Goal: Information Seeking & Learning: Check status

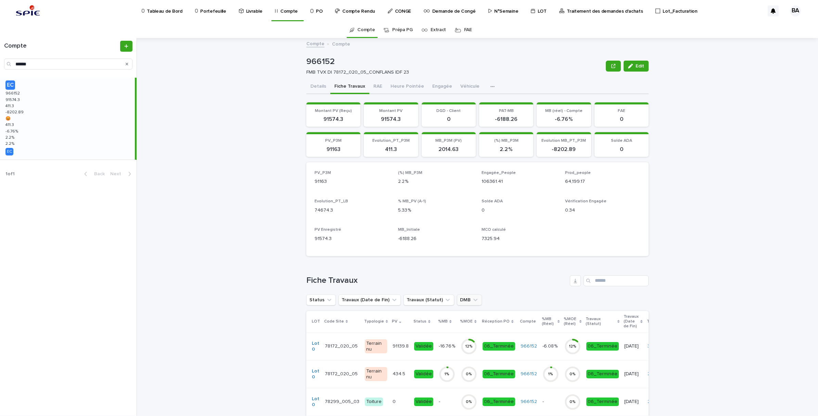
scroll to position [43, 0]
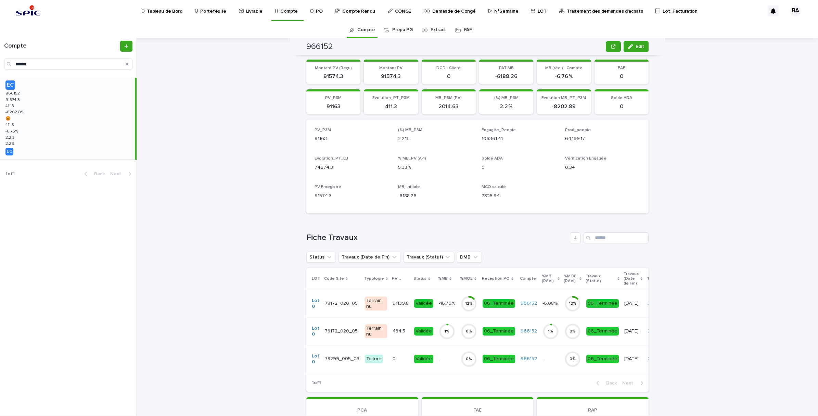
click at [411, 310] on td "Validée" at bounding box center [423, 304] width 25 height 28
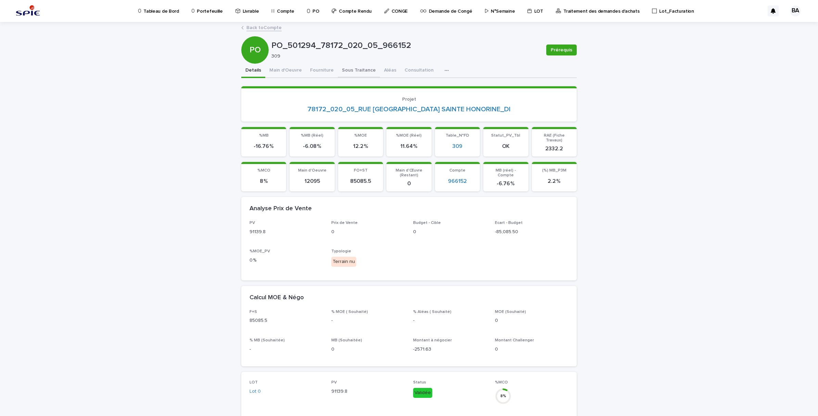
click at [359, 68] on button "Sous Traitance" at bounding box center [359, 71] width 42 height 14
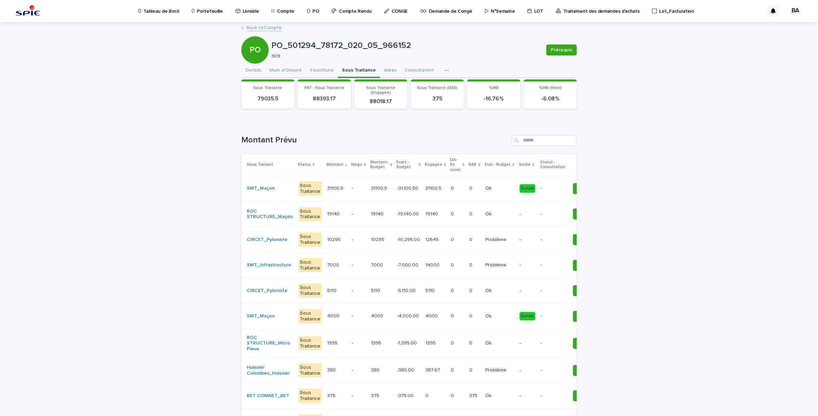
click at [277, 10] on p "Compte" at bounding box center [285, 7] width 17 height 14
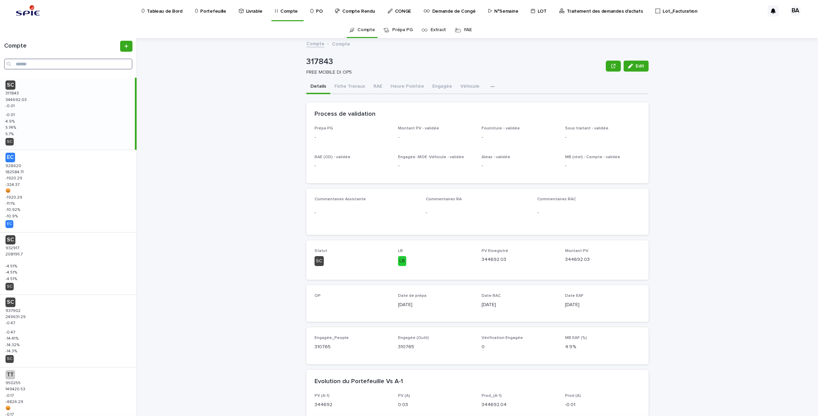
click at [44, 64] on input "Search" at bounding box center [68, 64] width 128 height 11
paste input "******"
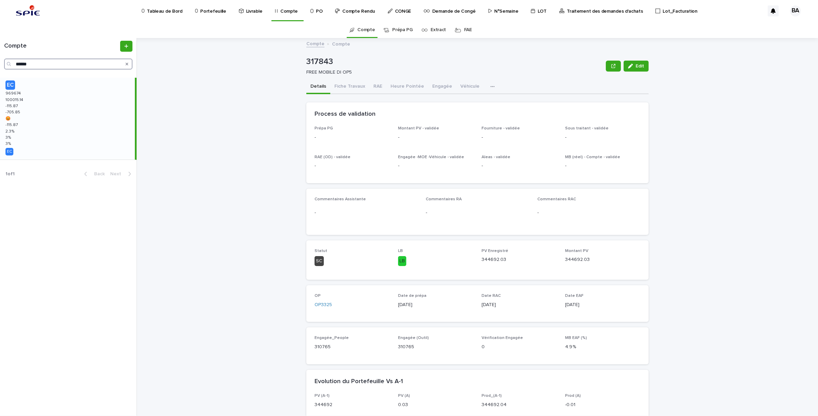
type input "******"
click at [50, 98] on div "EC 969674 969674 100015.14 100015.14 -115.87 -115.87 -705.85 -705.85 😡 😡 -115.8…" at bounding box center [67, 119] width 135 height 82
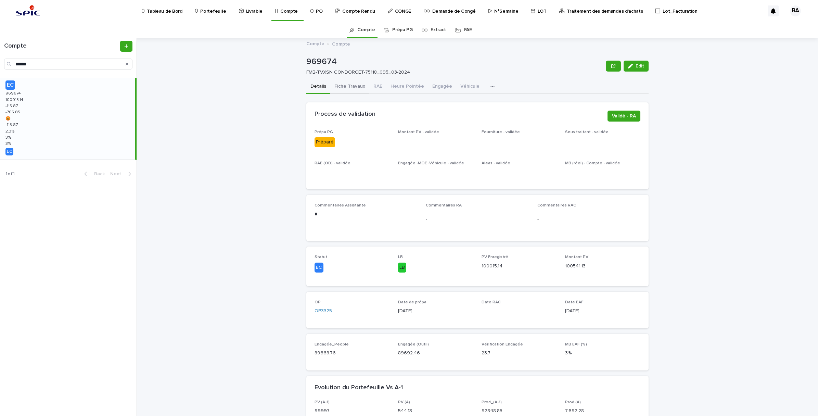
click at [353, 81] on button "Fiche Travaux" at bounding box center [349, 87] width 39 height 14
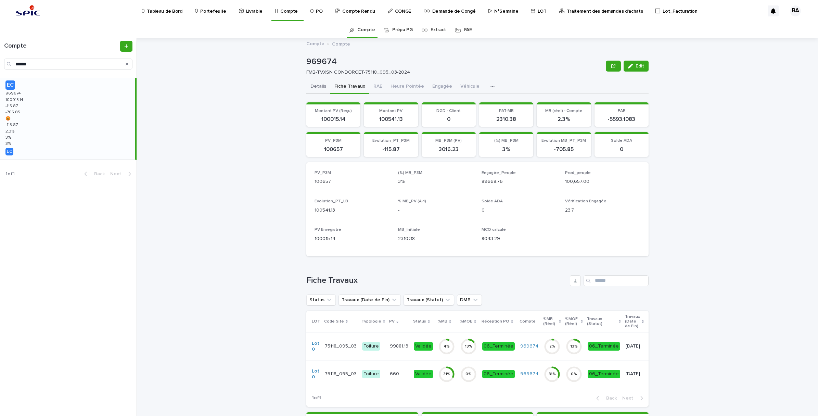
click at [312, 88] on button "Details" at bounding box center [318, 87] width 24 height 14
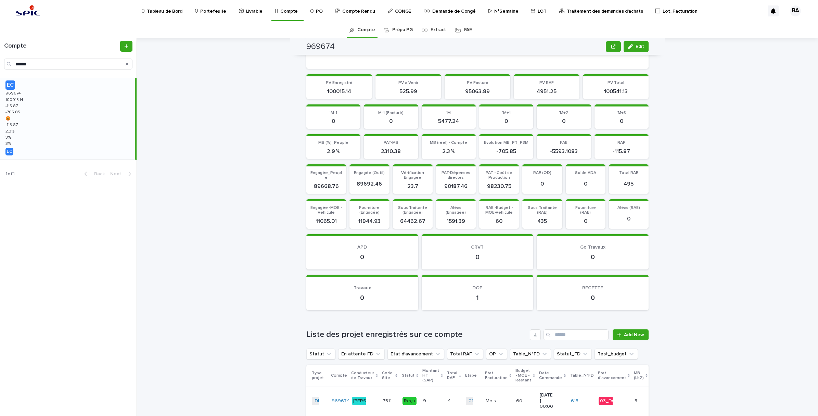
scroll to position [684, 0]
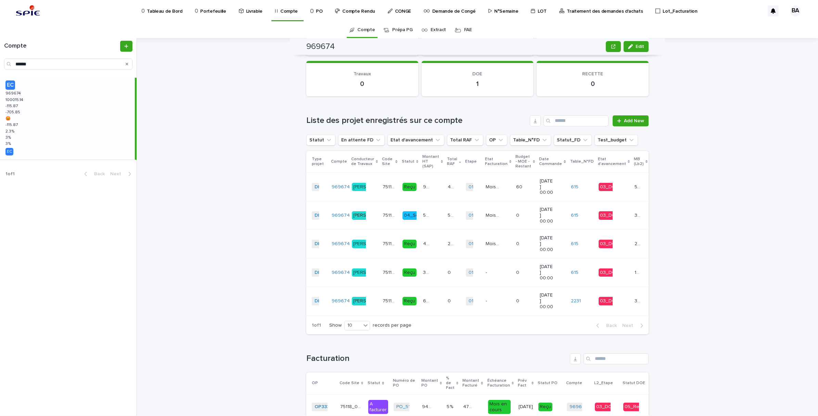
click at [567, 11] on p "Traitement des demandes d'achats" at bounding box center [605, 7] width 76 height 14
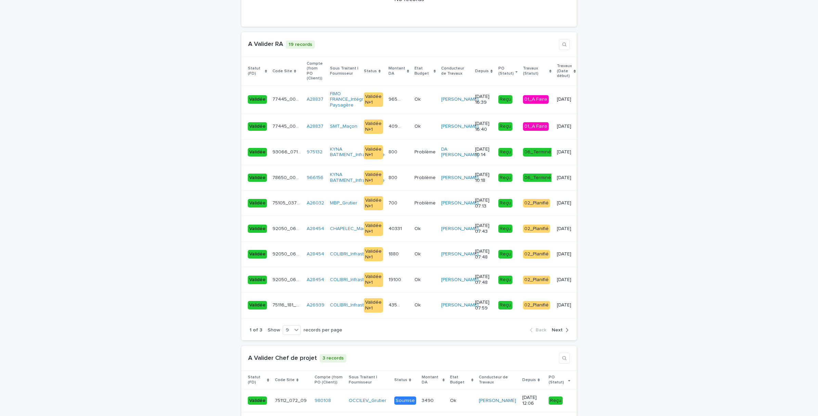
scroll to position [1240, 0]
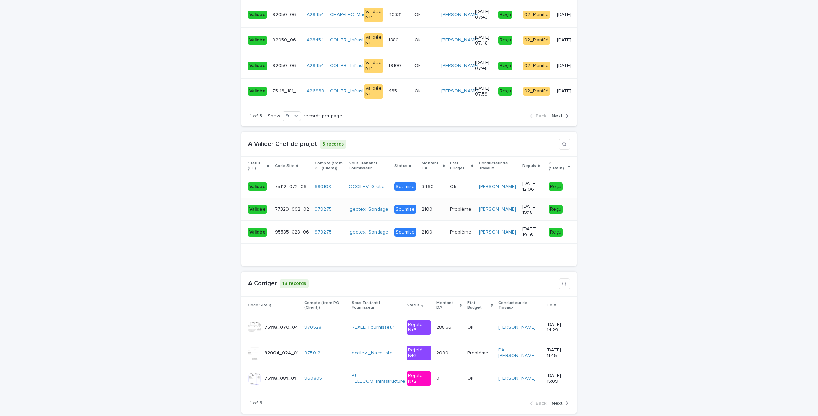
click at [363, 204] on div "Igeotex_Sondage" at bounding box center [369, 209] width 40 height 11
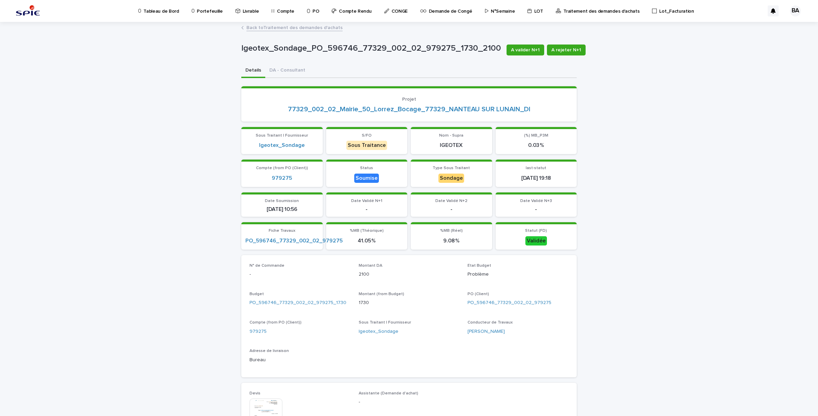
click at [262, 28] on link "Back to Traitement des demandes d'achats" at bounding box center [294, 27] width 96 height 8
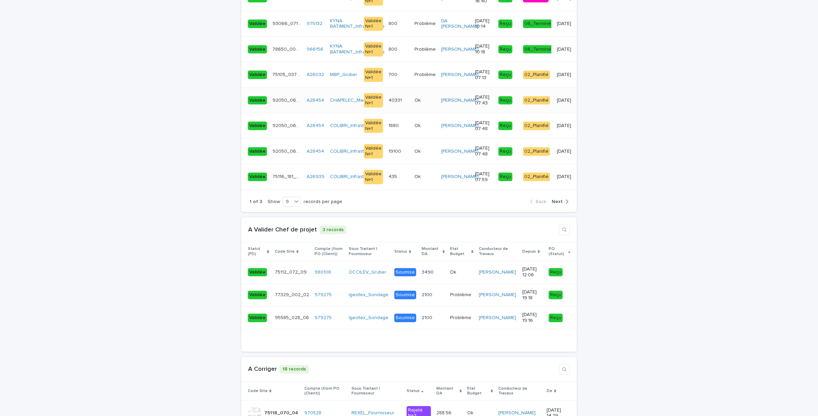
scroll to position [1326, 0]
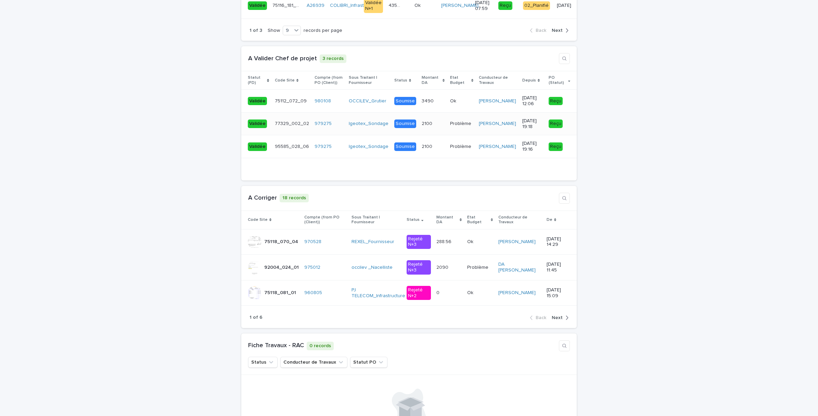
click at [357, 112] on td "Igeotex_Sondage" at bounding box center [369, 123] width 46 height 23
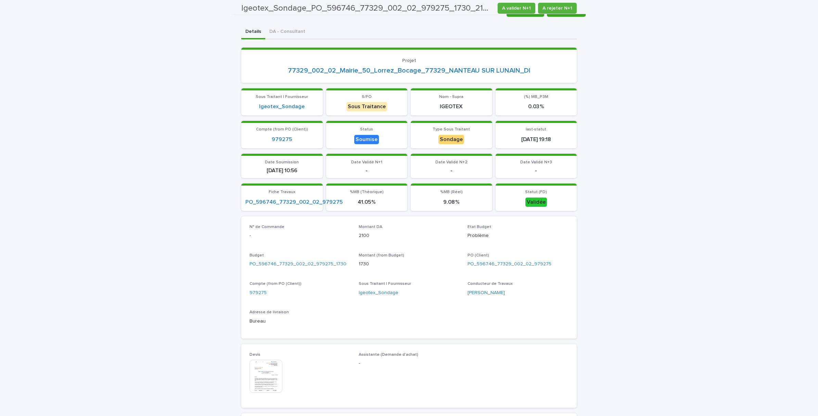
scroll to position [7, 0]
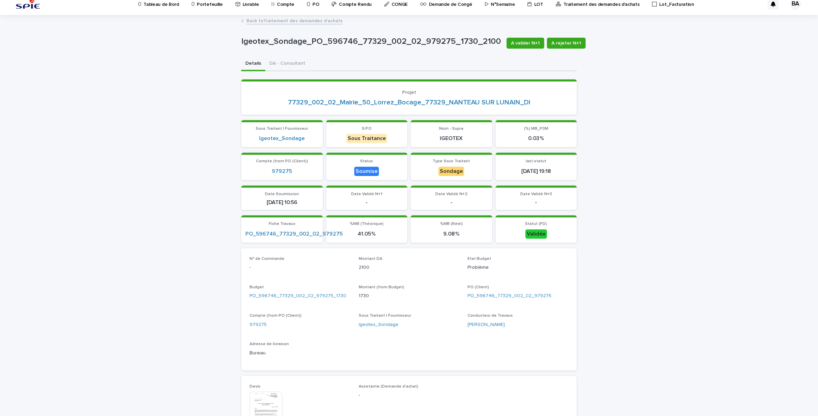
click at [263, 21] on link "Back to Traitement des demandes d'achats" at bounding box center [294, 20] width 96 height 8
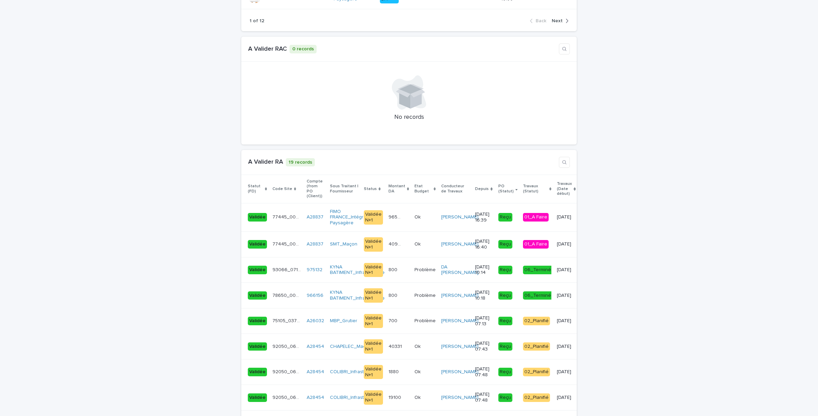
scroll to position [1027, 0]
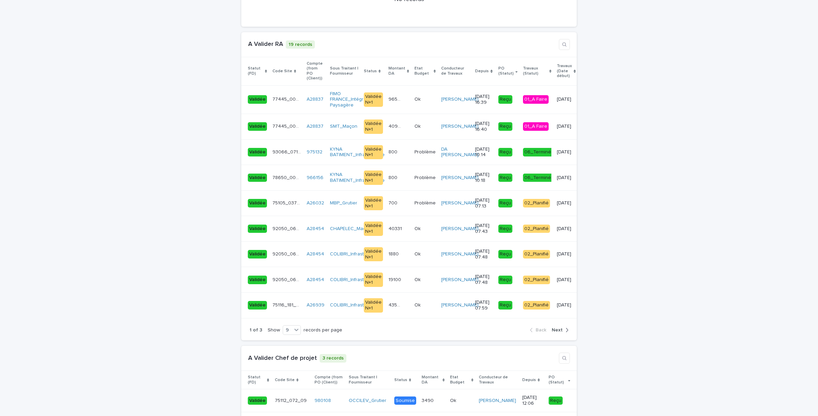
click at [563, 327] on div "button" at bounding box center [566, 330] width 6 height 6
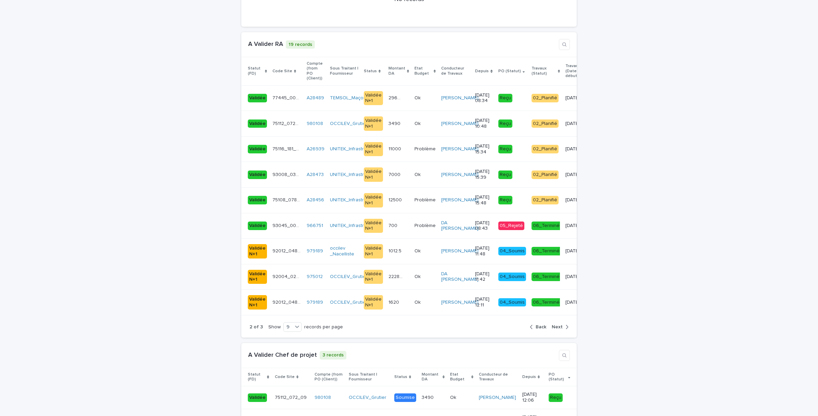
scroll to position [1029, 0]
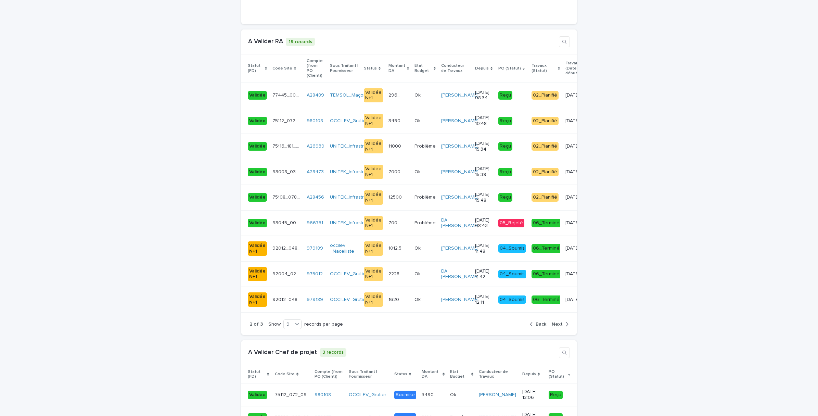
click at [537, 322] on span "Back" at bounding box center [541, 324] width 11 height 5
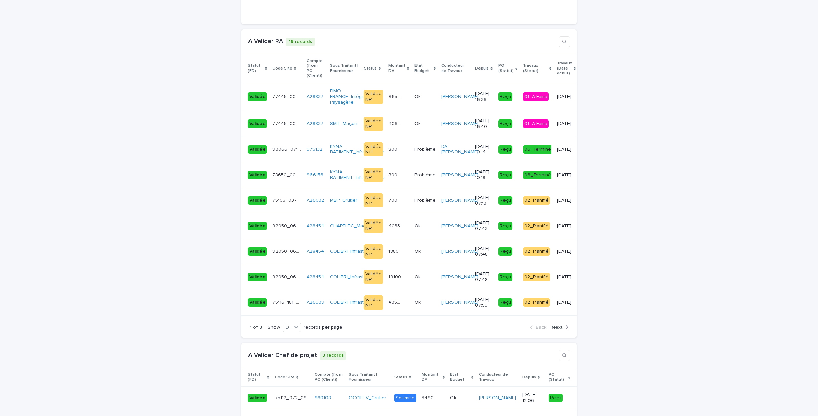
scroll to position [1027, 0]
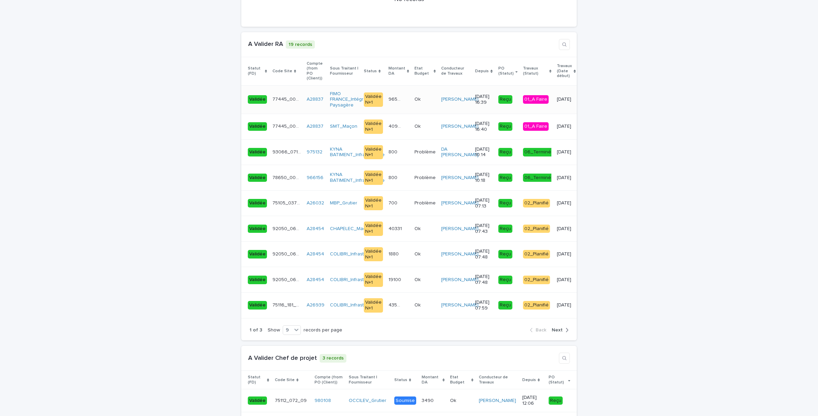
click at [388, 94] on div "96573 96573" at bounding box center [398, 99] width 21 height 11
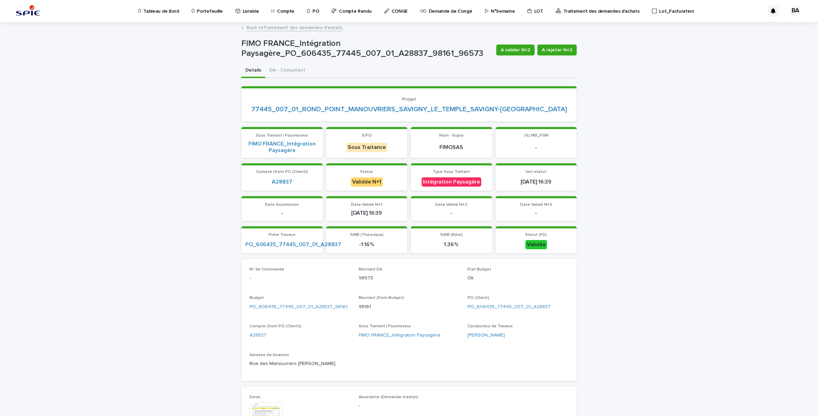
scroll to position [128, 0]
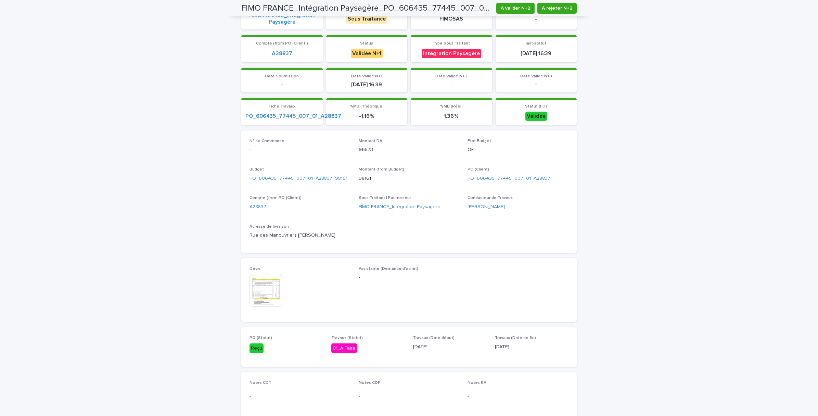
click at [271, 290] on img at bounding box center [265, 290] width 33 height 33
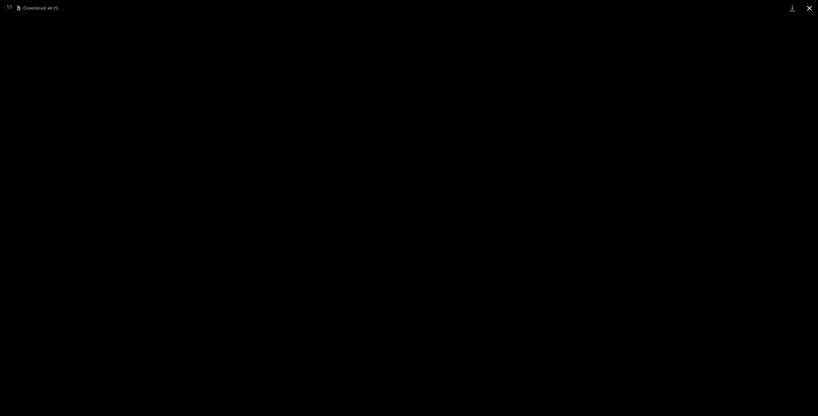
click at [805, 10] on button "Close gallery" at bounding box center [809, 8] width 17 height 16
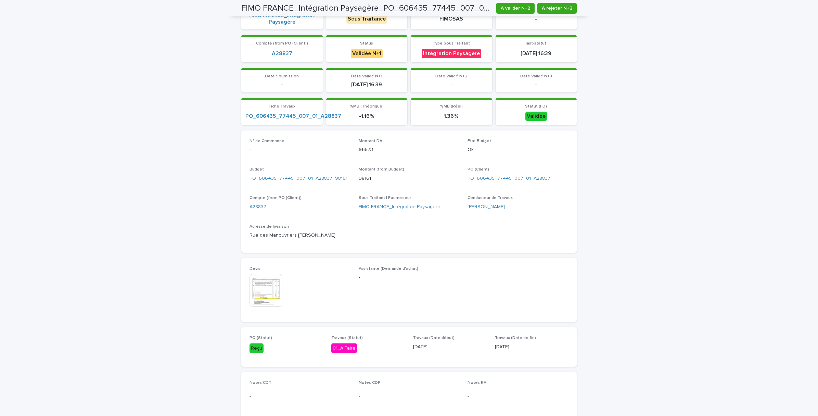
click at [263, 281] on img at bounding box center [265, 290] width 33 height 33
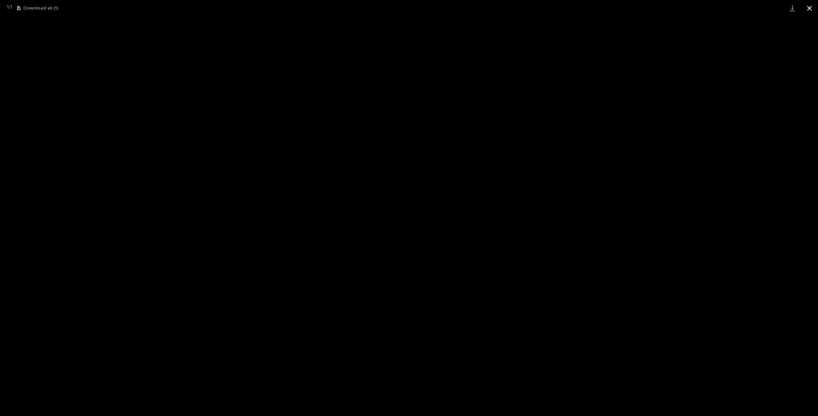
click at [809, 9] on button "Close gallery" at bounding box center [809, 8] width 17 height 16
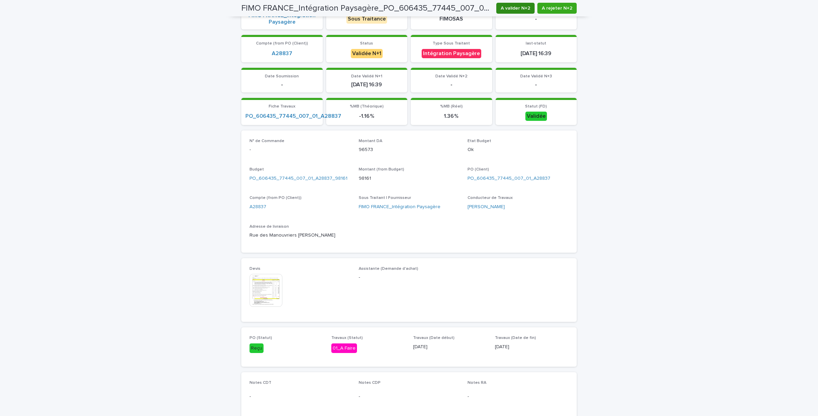
click at [516, 7] on span "A valider N+2" at bounding box center [515, 8] width 29 height 7
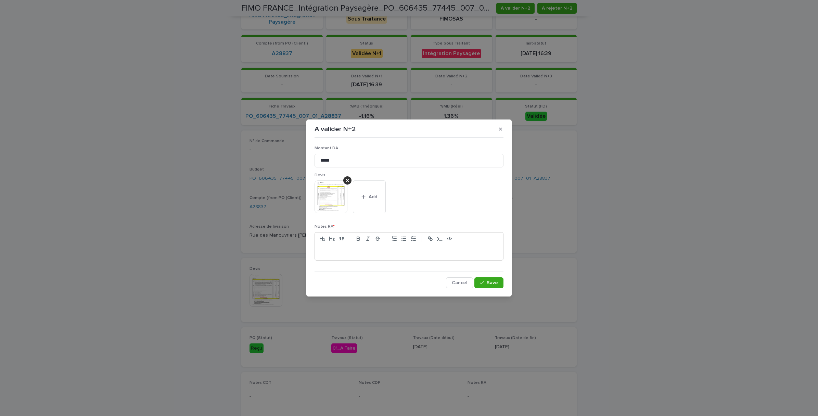
click at [348, 252] on p at bounding box center [409, 252] width 178 height 7
click at [486, 279] on button "Save" at bounding box center [488, 282] width 29 height 11
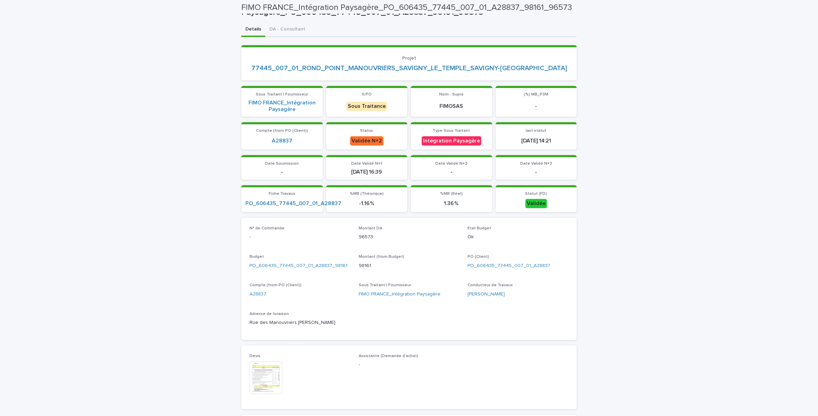
scroll to position [0, 0]
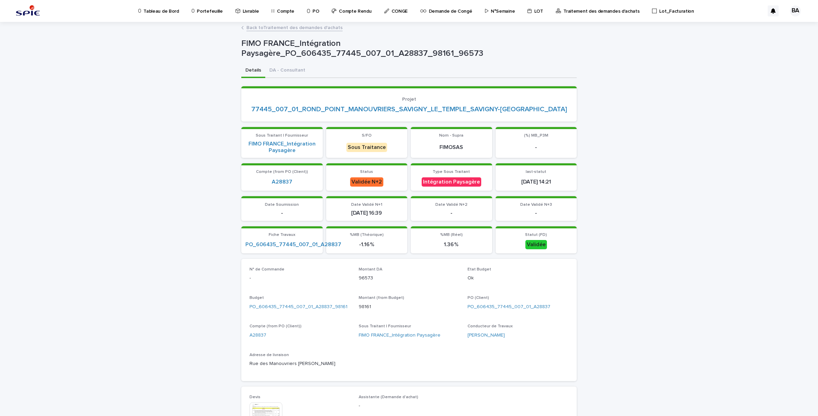
click at [274, 26] on link "Back to Traitement des demandes d'achats" at bounding box center [294, 27] width 96 height 8
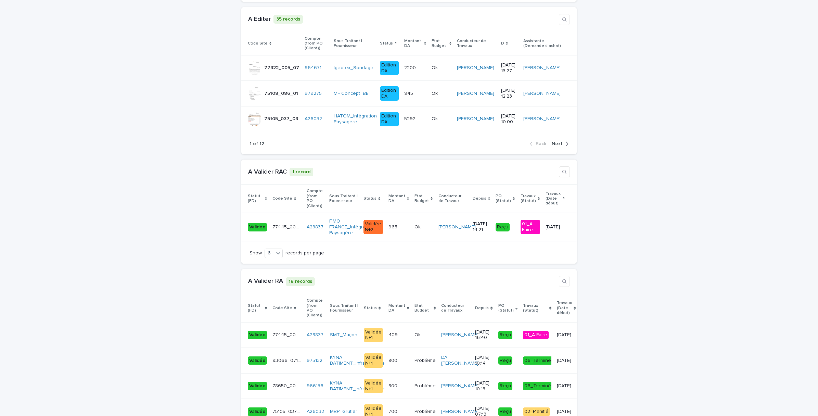
scroll to position [898, 0]
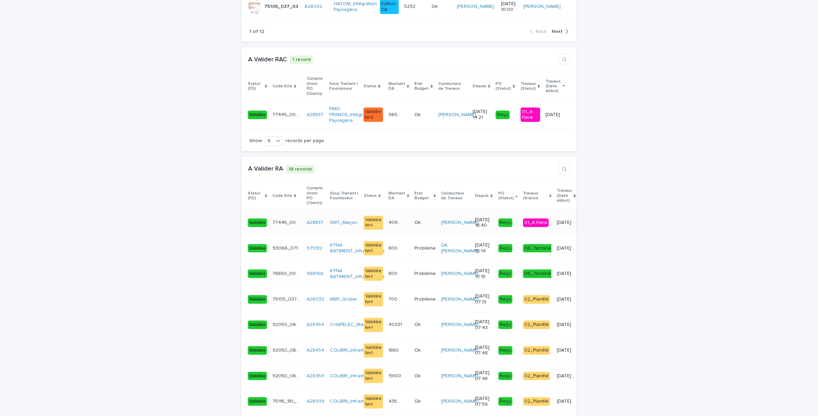
click at [390, 210] on td "40934.7 40934.7" at bounding box center [399, 223] width 26 height 26
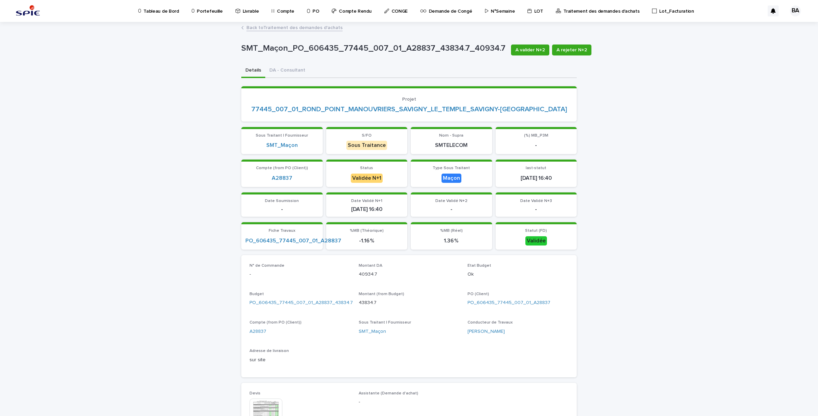
scroll to position [128, 0]
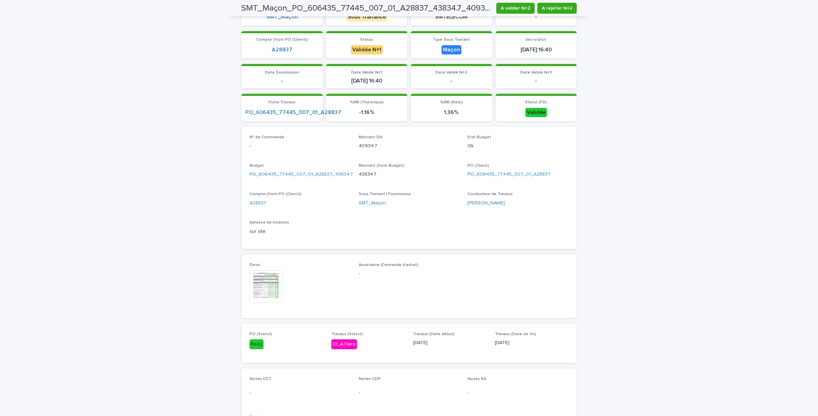
click at [256, 279] on img at bounding box center [265, 286] width 33 height 33
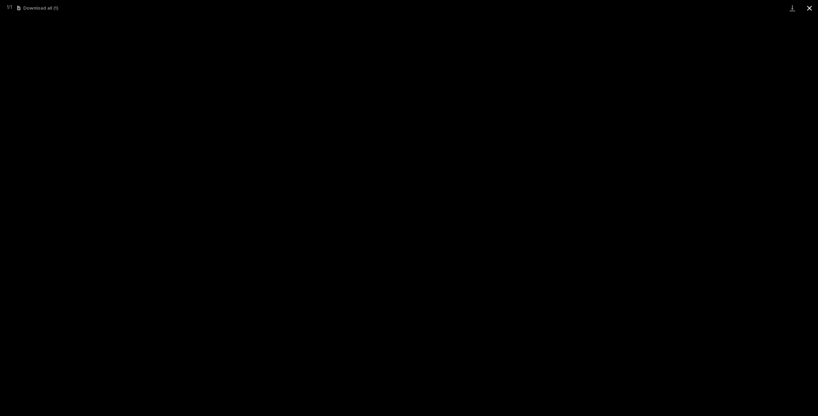
click at [811, 9] on button "Close gallery" at bounding box center [809, 8] width 17 height 16
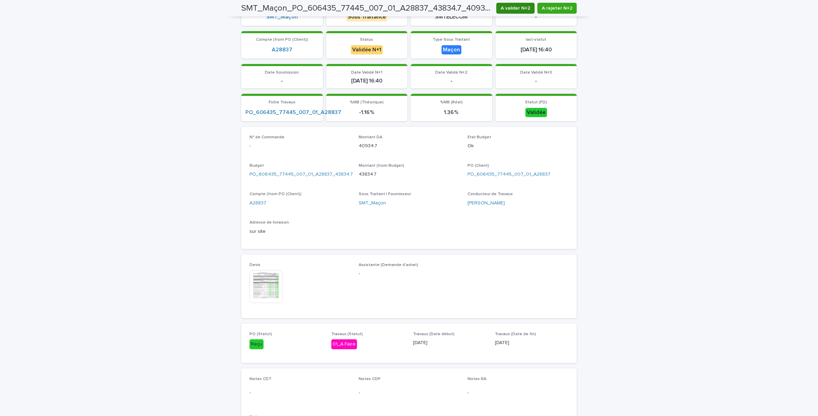
click at [514, 8] on span "A valider N+2" at bounding box center [515, 8] width 29 height 7
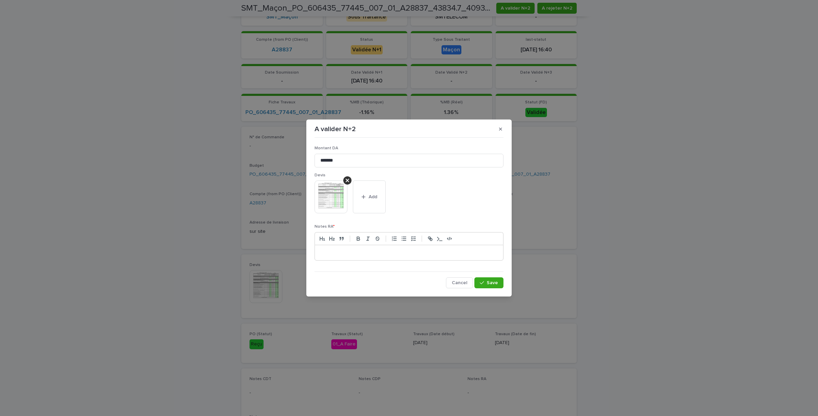
click at [340, 251] on p at bounding box center [409, 252] width 178 height 7
click at [485, 281] on div "button" at bounding box center [483, 282] width 7 height 5
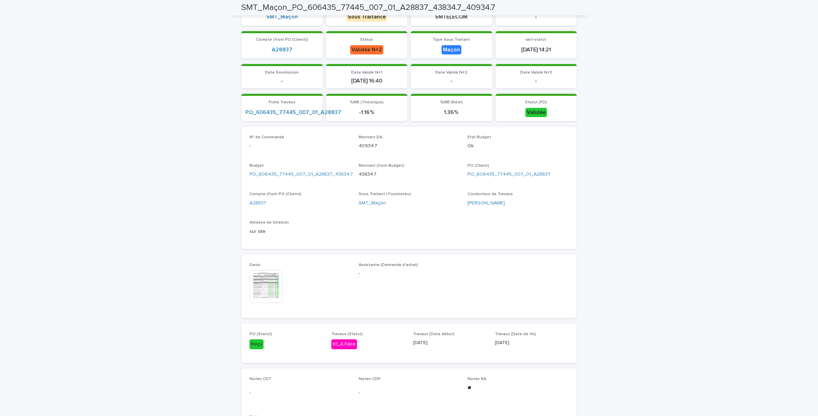
scroll to position [0, 0]
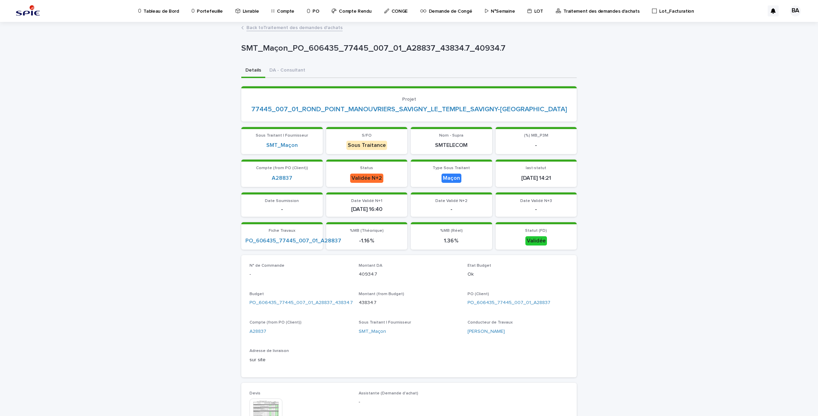
click at [261, 28] on link "Back to Traitement des demandes d'achats" at bounding box center [294, 27] width 96 height 8
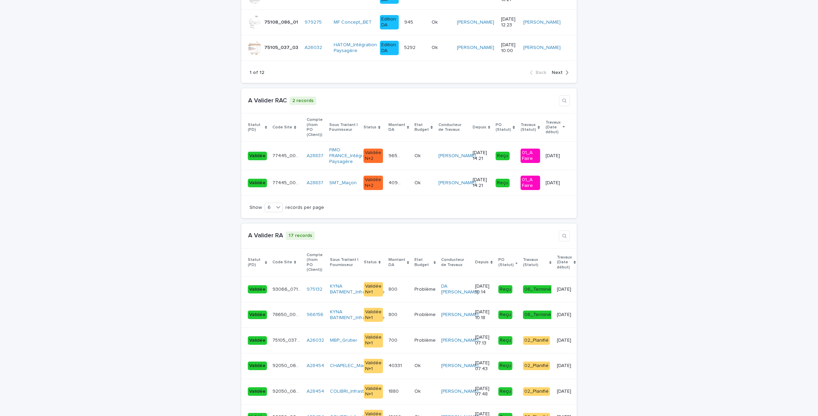
scroll to position [856, 0]
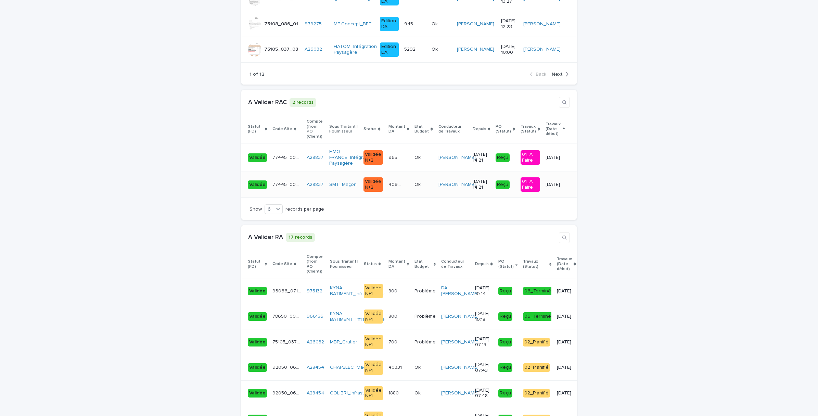
click at [283, 179] on div "77445_007_01 77445_007_01" at bounding box center [286, 184] width 28 height 11
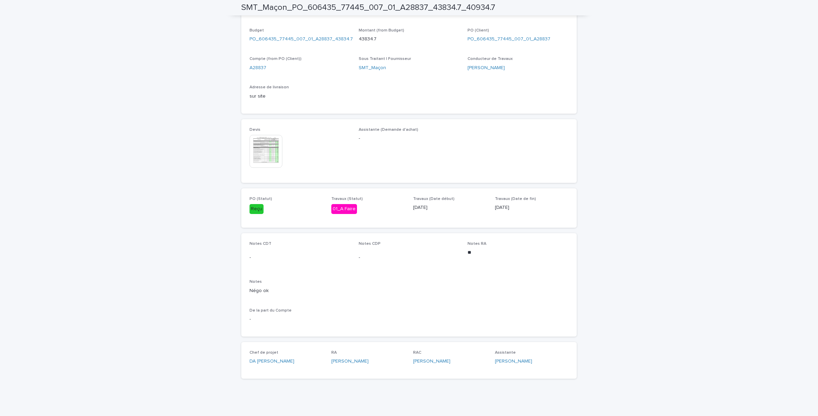
scroll to position [50, 0]
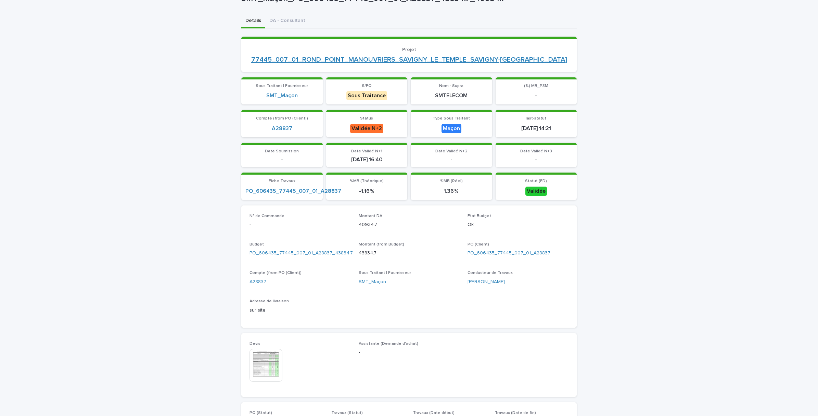
click at [355, 61] on link "77445_007_01_ROND_POINT_MANOUVRIERS_SAVIGNY_LE_TEMPLE_SAVIGNY-[GEOGRAPHIC_DATA]" at bounding box center [409, 59] width 316 height 8
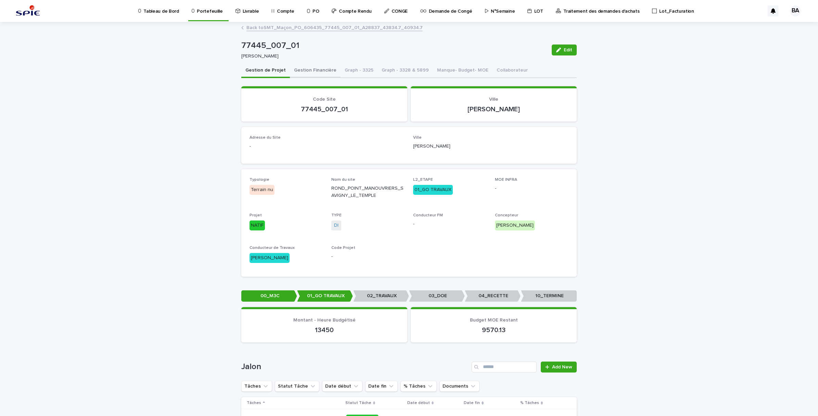
click at [322, 73] on button "Gestion Financière" at bounding box center [315, 71] width 51 height 14
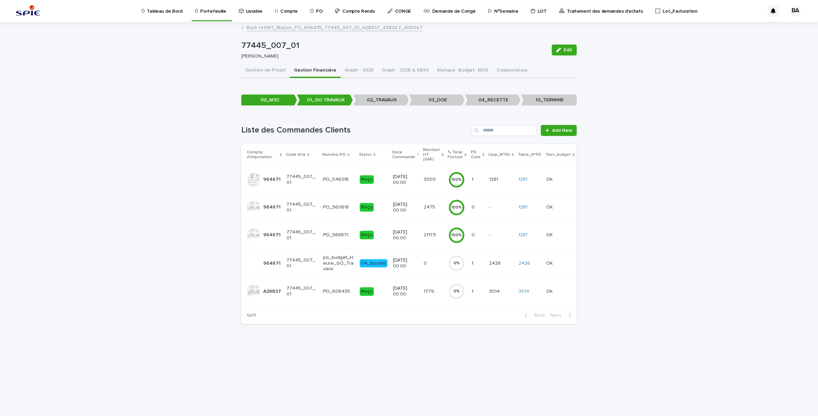
click at [410, 292] on p "[DATE] 00:00" at bounding box center [405, 291] width 25 height 12
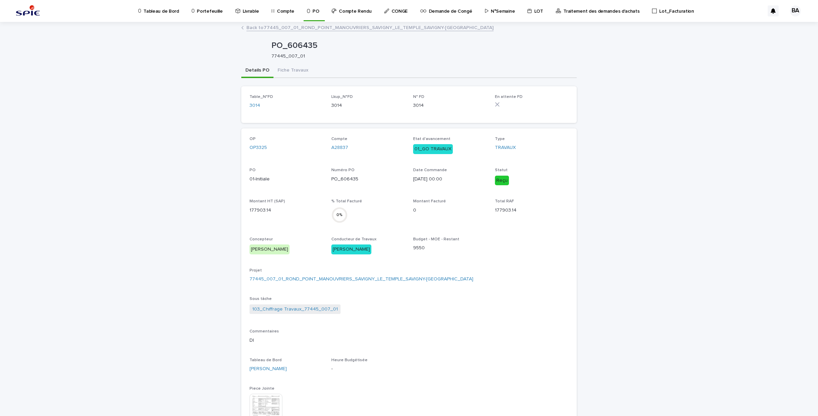
click at [289, 66] on button "Fiche Travaux" at bounding box center [292, 71] width 39 height 14
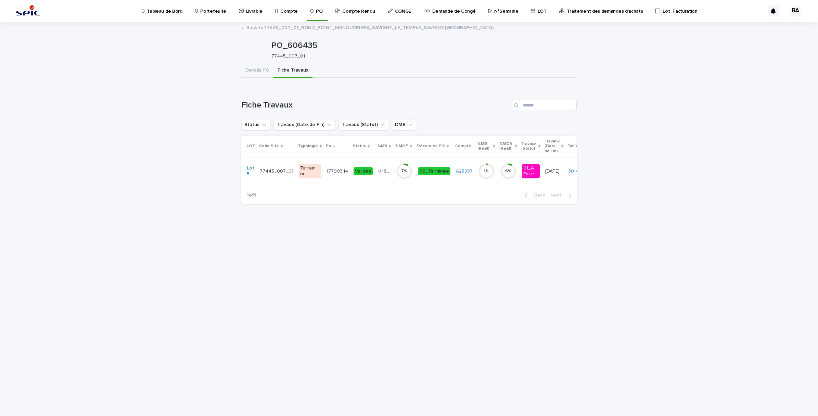
click at [376, 178] on td "-1.16 % -1.16 %" at bounding box center [383, 171] width 17 height 28
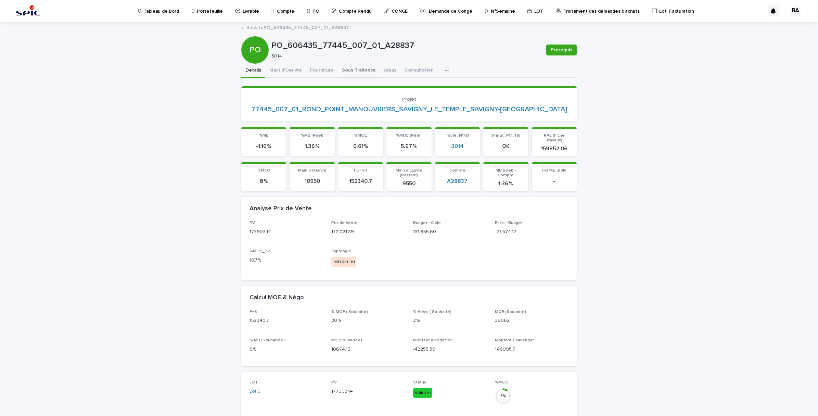
click at [364, 73] on button "Sous Traitance" at bounding box center [359, 71] width 42 height 14
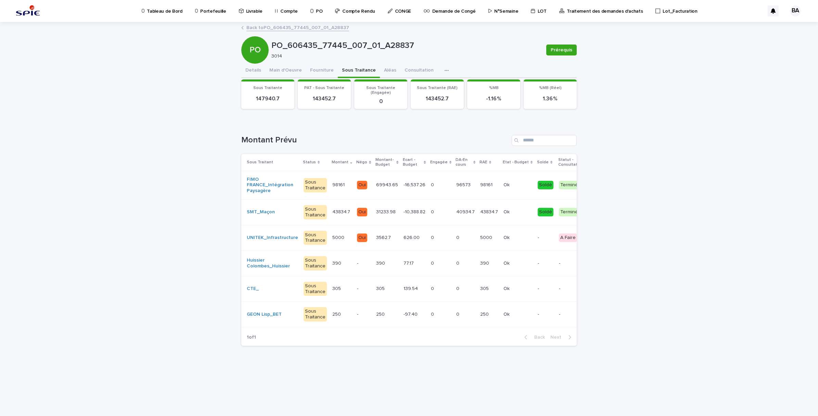
click at [307, 30] on link "Back to PO_606435_77445_007_01_A28837" at bounding box center [297, 27] width 103 height 8
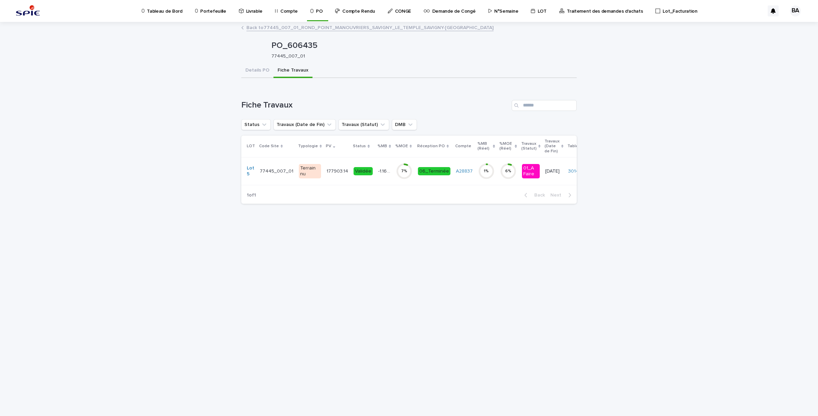
click at [307, 30] on link "Back to 77445_007_01_ROND_POINT_MANOUVRIERS_SAVIGNY_LE_TEMPLE_SAVIGNY-[GEOGRAPH…" at bounding box center [369, 27] width 247 height 8
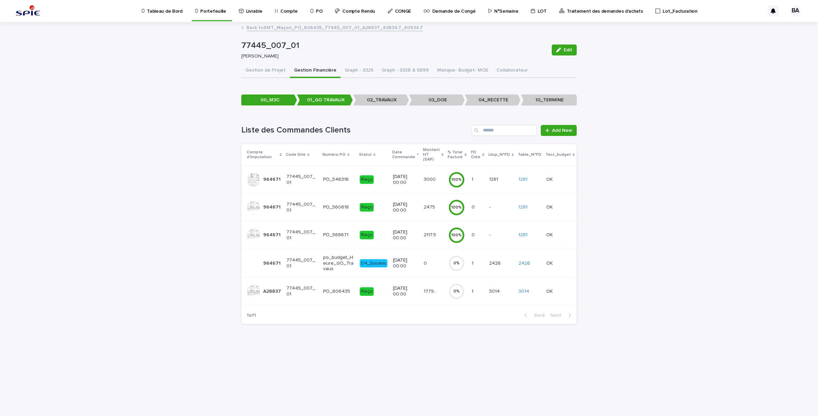
click at [263, 25] on link "Back to SMT_Maçon_PO_606435_77445_007_01_A28837_43834.7_40934.7" at bounding box center [334, 27] width 176 height 8
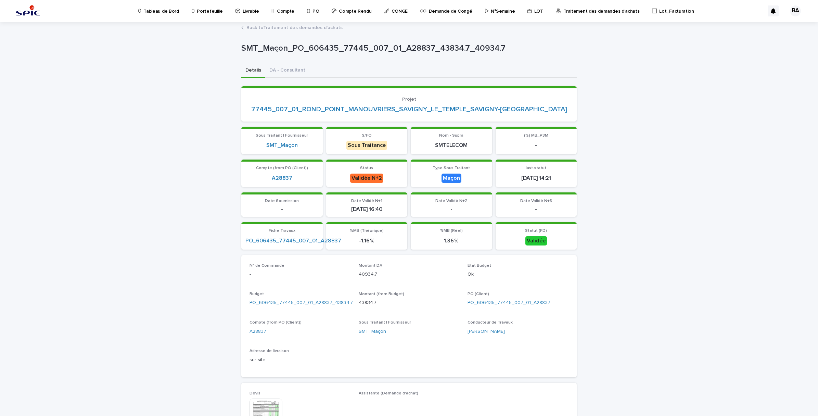
click at [254, 28] on link "Back to Traitement des demandes d'achats" at bounding box center [294, 27] width 96 height 8
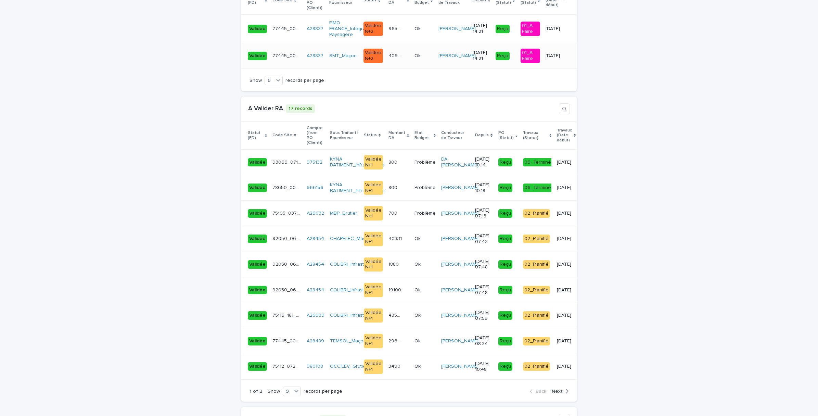
scroll to position [941, 0]
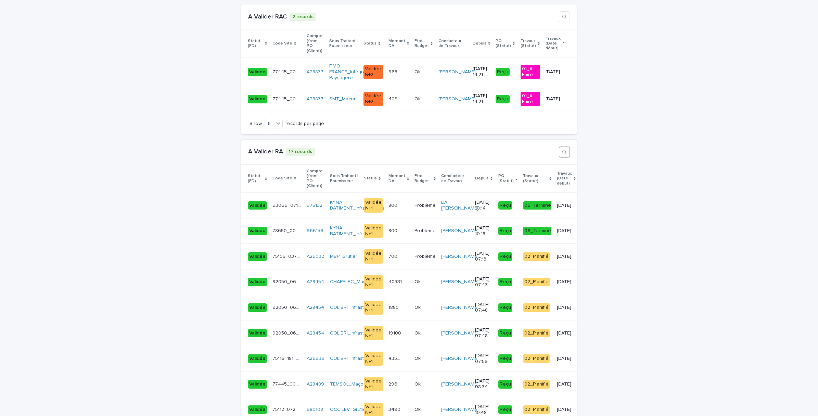
click at [562, 149] on icon "button" at bounding box center [564, 151] width 5 height 5
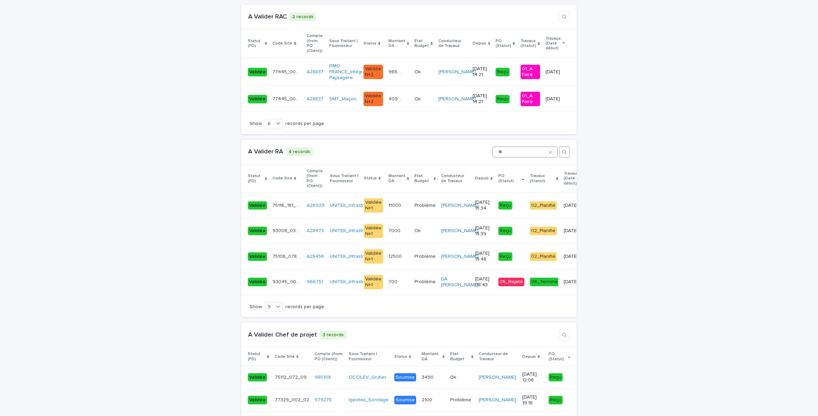
type input "*"
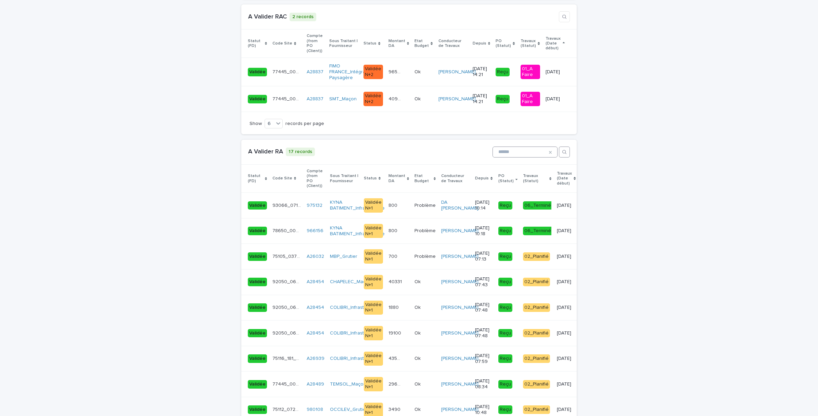
scroll to position [856, 0]
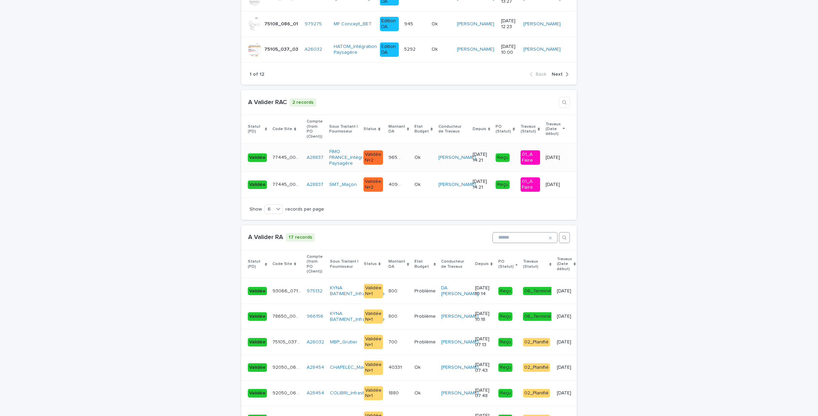
click at [282, 143] on td "77445_007_01 77445_007_01" at bounding box center [287, 157] width 34 height 28
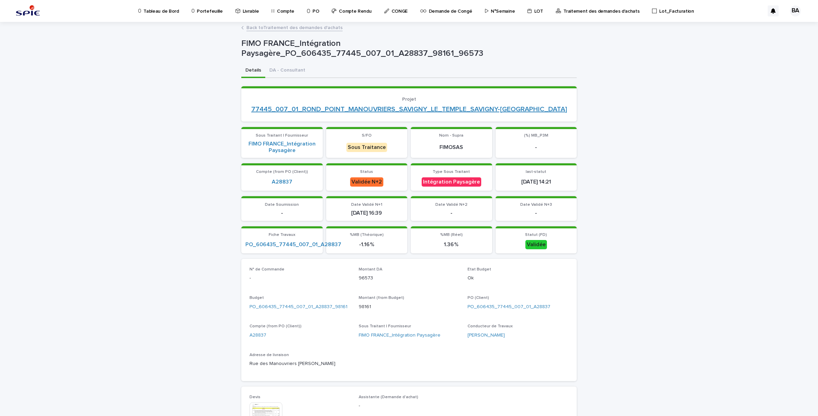
click at [408, 106] on link "77445_007_01_ROND_POINT_MANOUVRIERS_SAVIGNY_LE_TEMPLE_SAVIGNY-[GEOGRAPHIC_DATA]" at bounding box center [409, 109] width 316 height 8
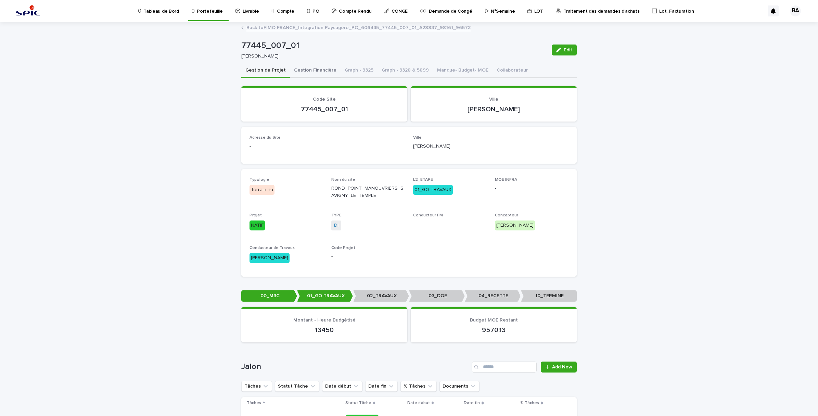
click at [319, 69] on button "Gestion Financière" at bounding box center [315, 71] width 51 height 14
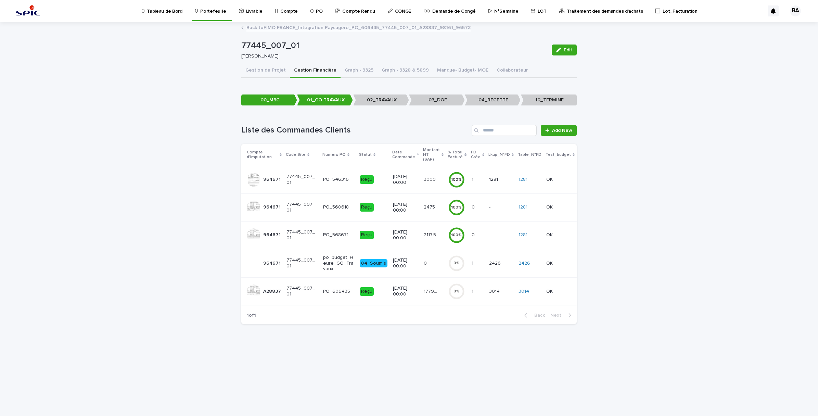
click at [416, 298] on td "[DATE] 00:00" at bounding box center [405, 292] width 31 height 28
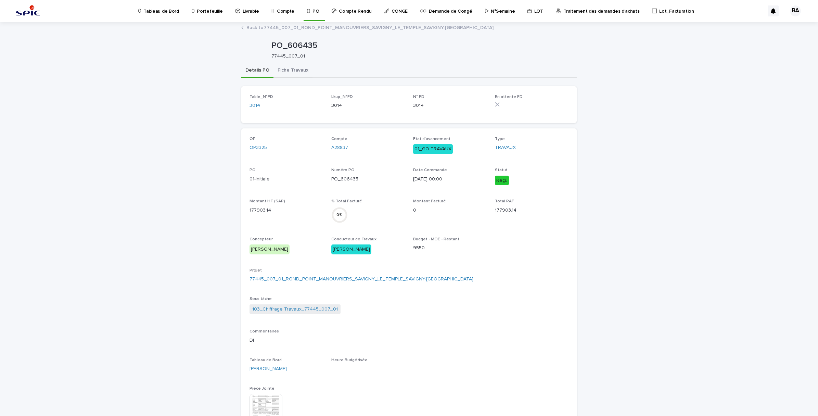
click at [284, 64] on button "Fiche Travaux" at bounding box center [292, 71] width 39 height 14
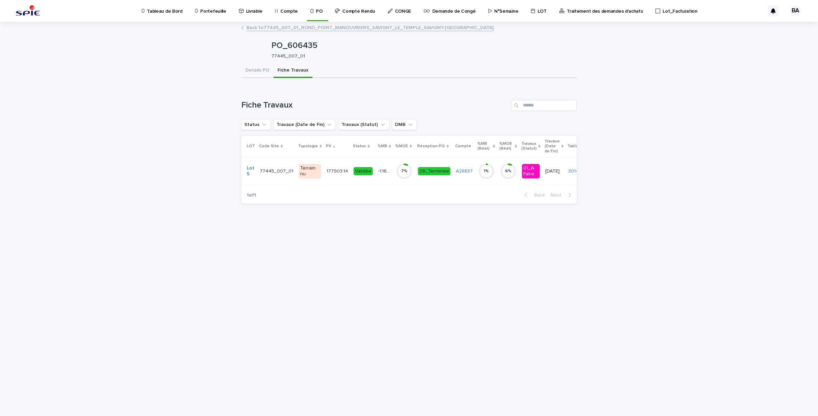
click at [415, 180] on td "06_Terminée" at bounding box center [434, 171] width 38 height 28
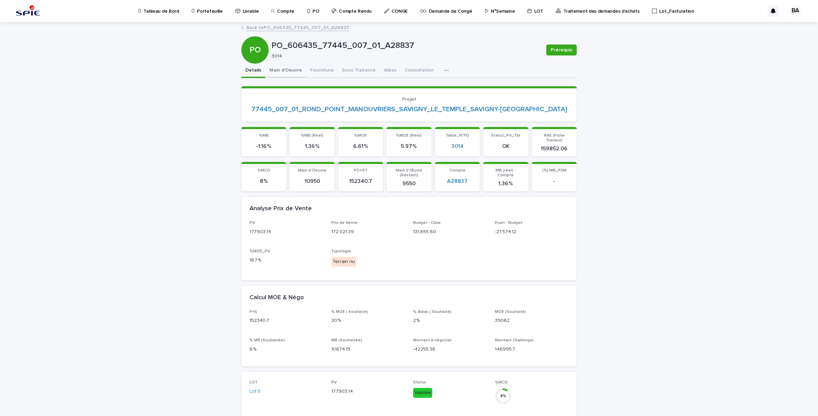
click at [288, 65] on button "Main d'Oeuvre" at bounding box center [285, 71] width 41 height 14
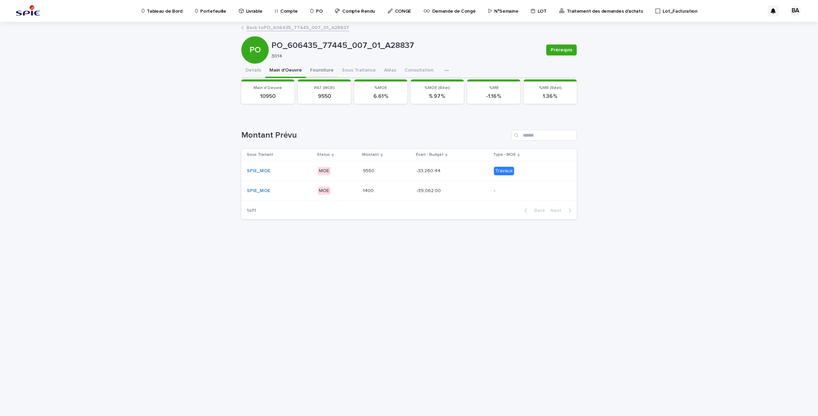
click at [321, 71] on button "Fourniture" at bounding box center [322, 71] width 32 height 14
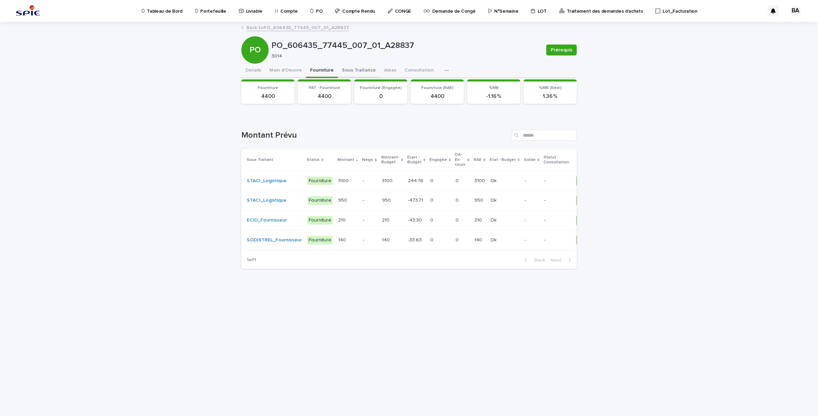
click at [343, 70] on button "Sous Traitance" at bounding box center [359, 71] width 42 height 14
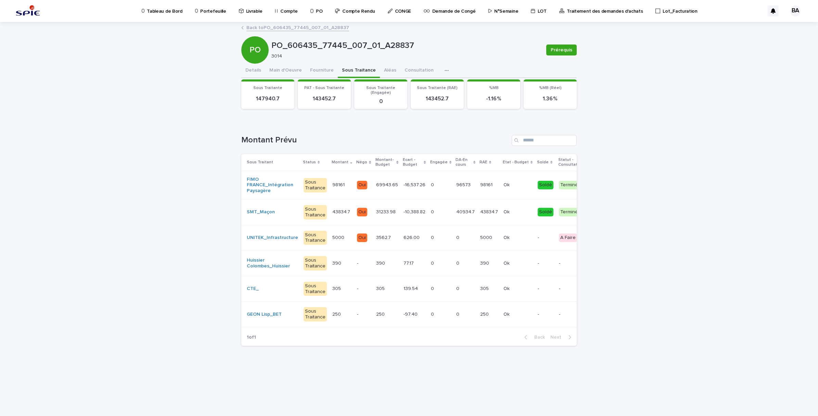
click at [387, 245] on td "3562.7 3562.7" at bounding box center [386, 238] width 27 height 26
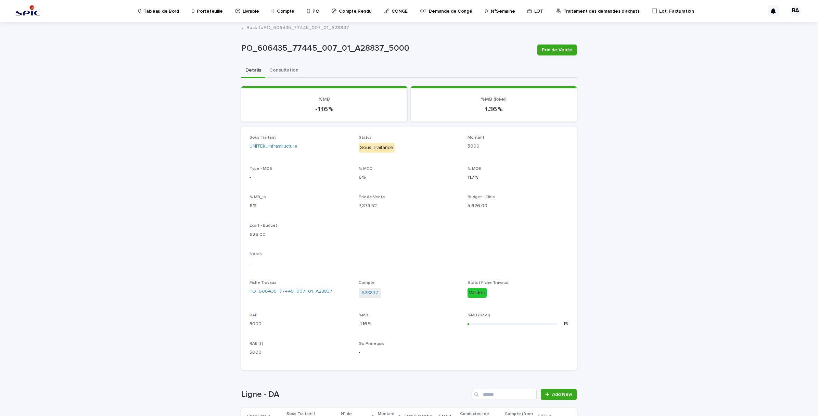
click at [291, 70] on button "Consultation" at bounding box center [283, 71] width 37 height 14
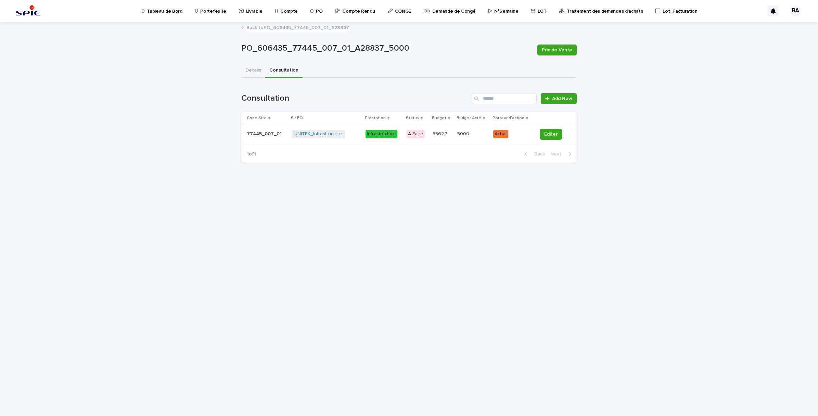
click at [464, 140] on td "5000 5000" at bounding box center [472, 134] width 36 height 20
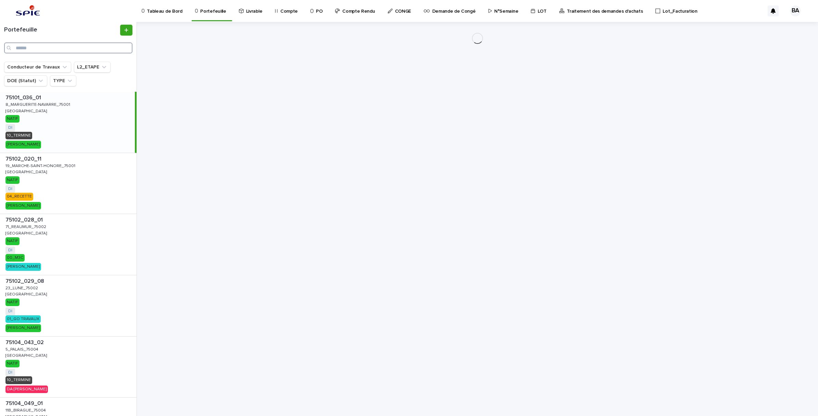
click at [95, 52] on input "Search" at bounding box center [68, 47] width 128 height 11
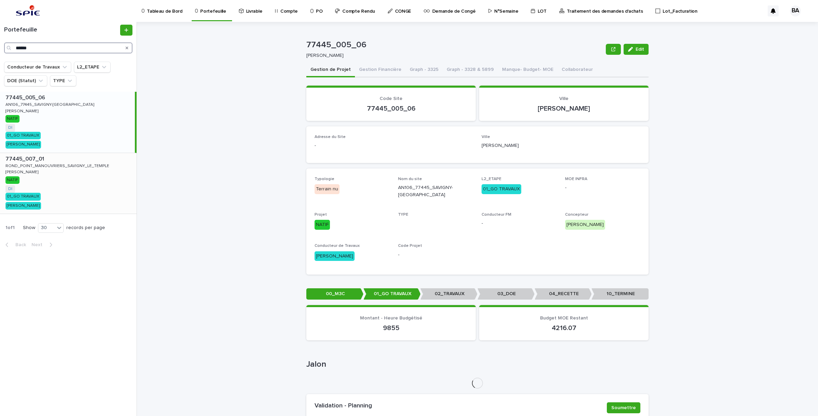
type input "******"
click at [50, 194] on div "77445_007_01 77445_007_01 ROND_POINT_MANOUVRIERS_SAVIGNY_LE_TEMPLE ROND_POINT_M…" at bounding box center [68, 183] width 137 height 61
click at [371, 71] on button "Gestion Financière" at bounding box center [380, 70] width 51 height 14
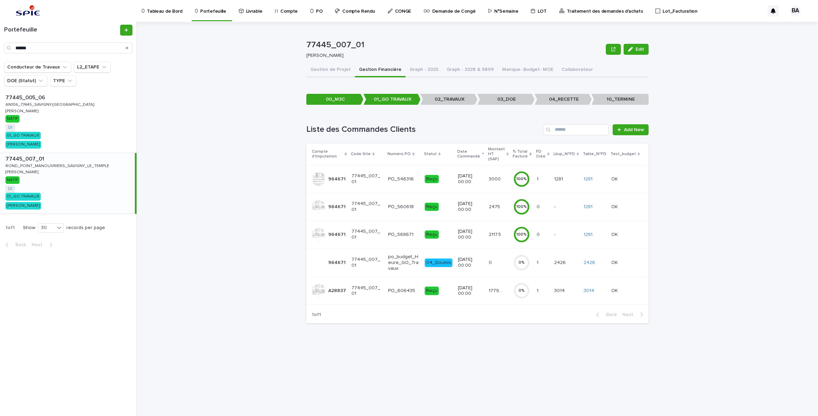
click at [492, 292] on td "177903.14 177903.14" at bounding box center [498, 291] width 25 height 28
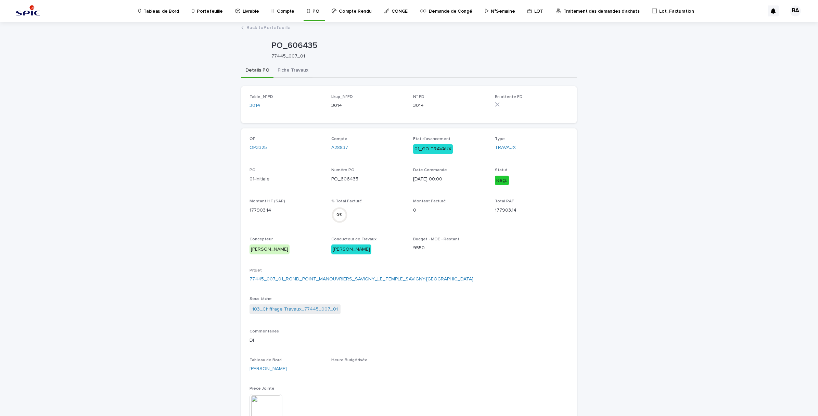
click at [298, 69] on button "Fiche Travaux" at bounding box center [292, 71] width 39 height 14
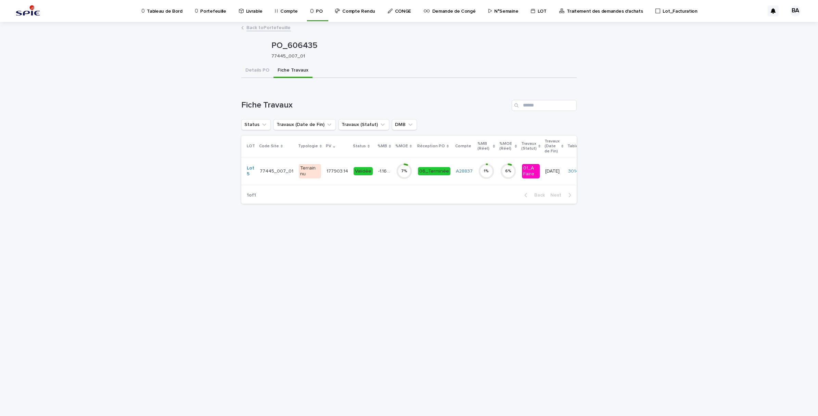
click at [396, 179] on div "7 %" at bounding box center [404, 171] width 16 height 22
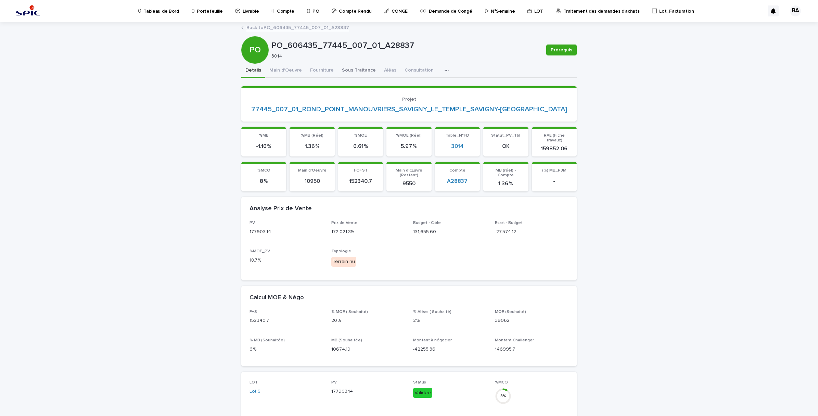
click at [338, 67] on button "Sous Traitance" at bounding box center [359, 71] width 42 height 14
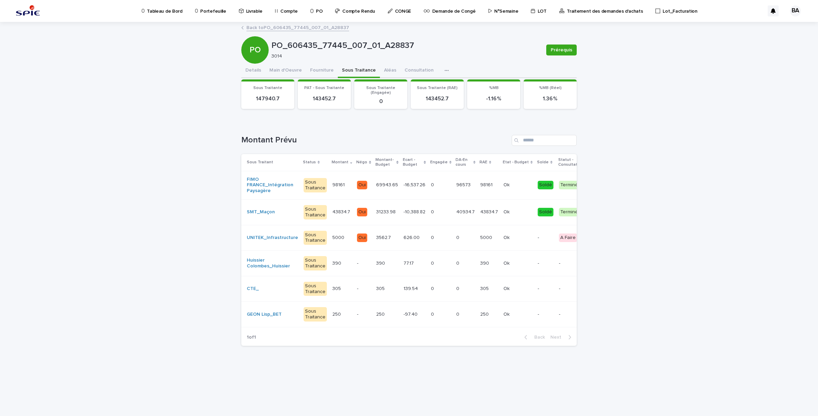
click at [384, 244] on td "3562.7 3562.7" at bounding box center [386, 238] width 27 height 26
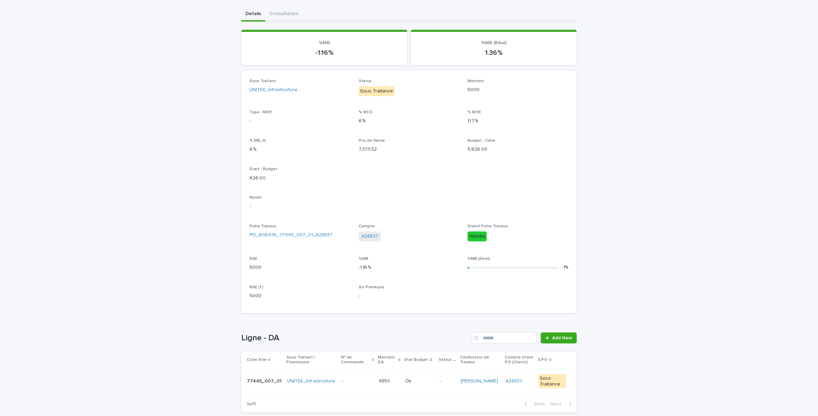
scroll to position [92, 0]
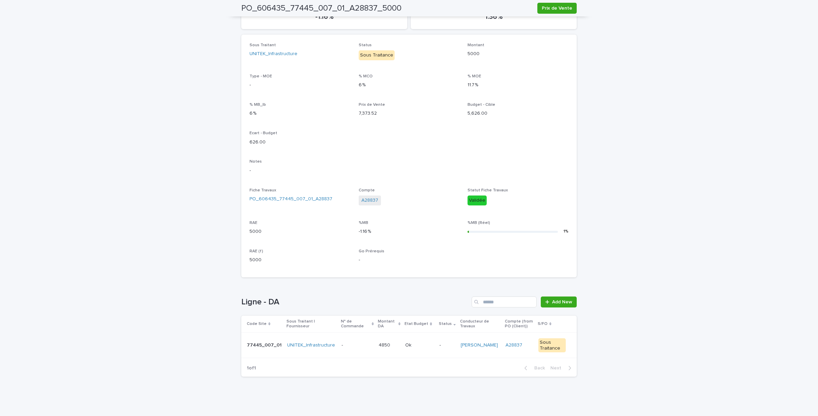
click at [458, 353] on td "[PERSON_NAME]" at bounding box center [480, 345] width 45 height 26
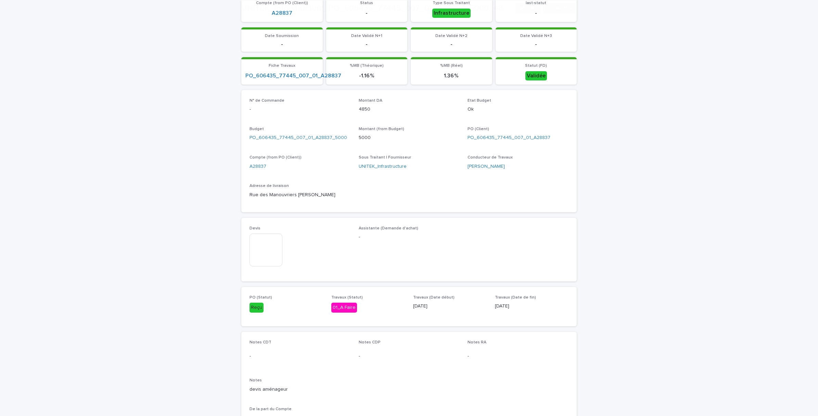
scroll to position [214, 0]
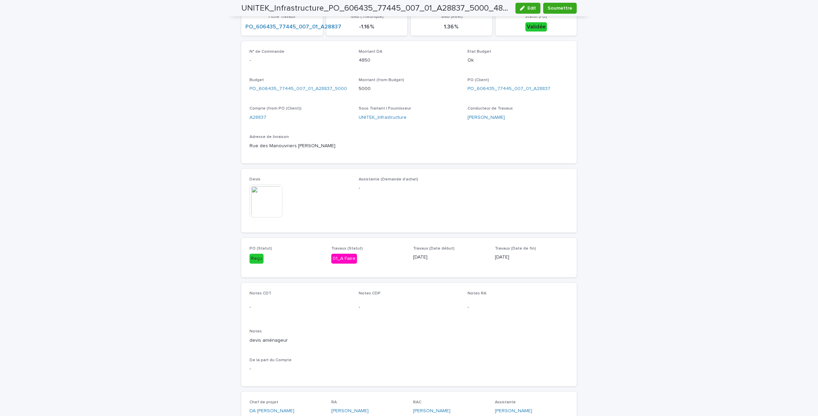
click at [268, 193] on img at bounding box center [265, 200] width 33 height 33
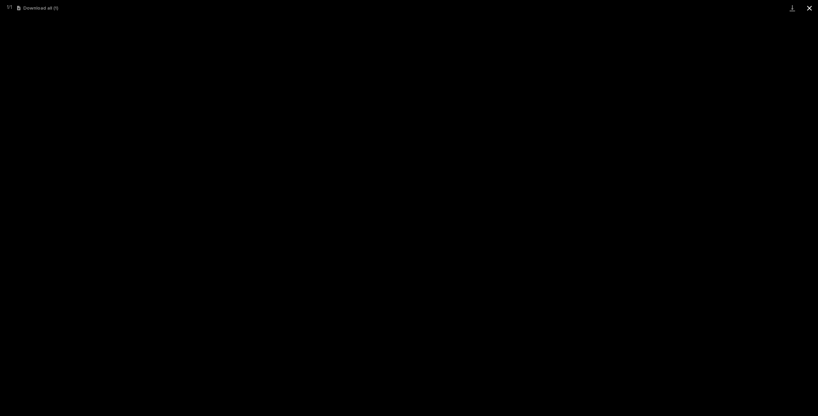
click at [804, 5] on button "Close gallery" at bounding box center [809, 8] width 17 height 16
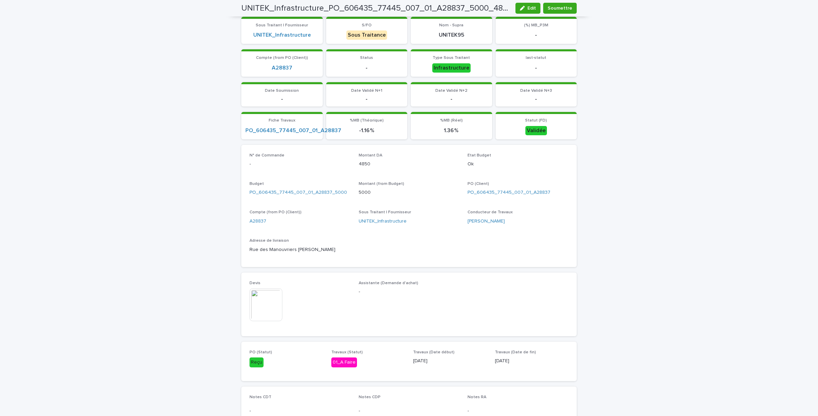
scroll to position [0, 0]
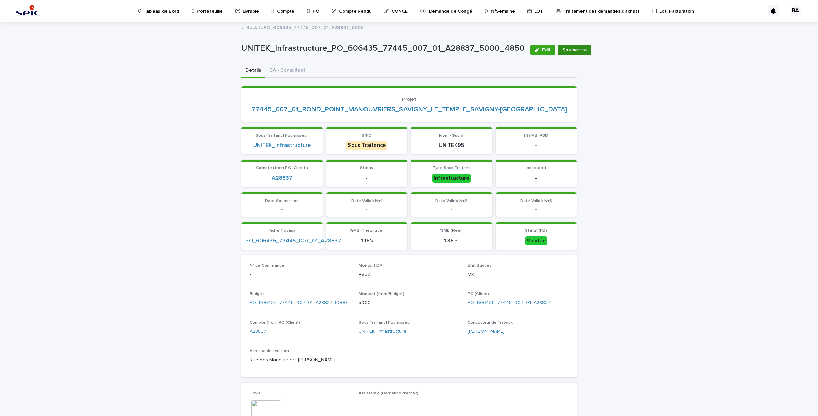
click at [564, 47] on span "Soumettre" at bounding box center [574, 50] width 25 height 7
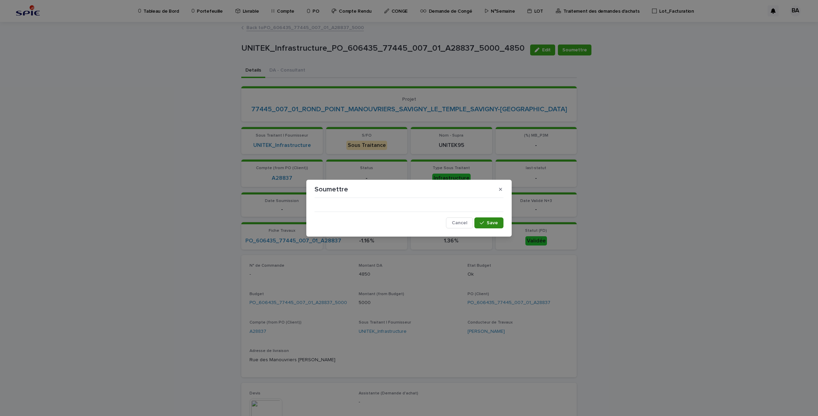
click at [493, 218] on button "Save" at bounding box center [488, 222] width 29 height 11
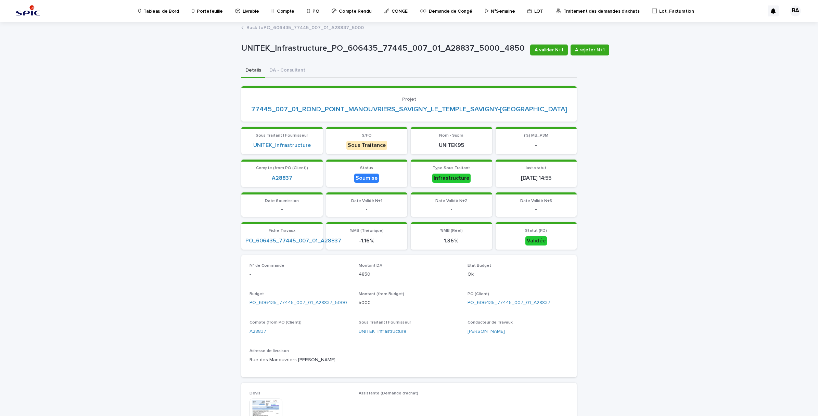
click at [510, 52] on p "UNITEK_Infrastructure_PO_606435_77445_007_01_A28837_5000_4850" at bounding box center [382, 48] width 283 height 10
click at [535, 51] on span "A valider N+1" at bounding box center [549, 50] width 29 height 7
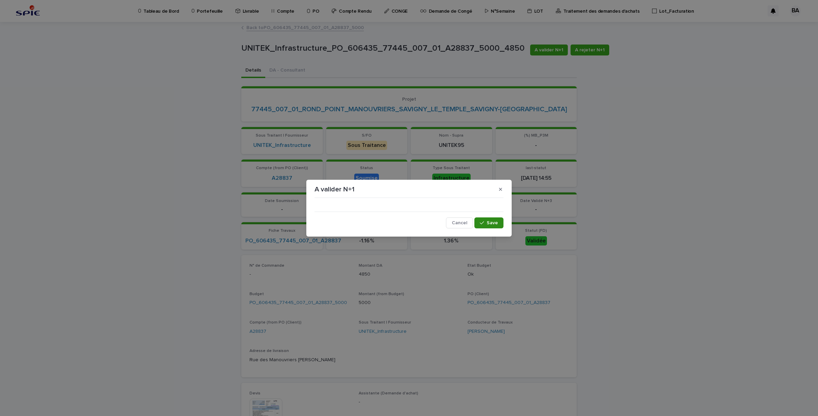
click at [484, 223] on icon "button" at bounding box center [482, 222] width 4 height 5
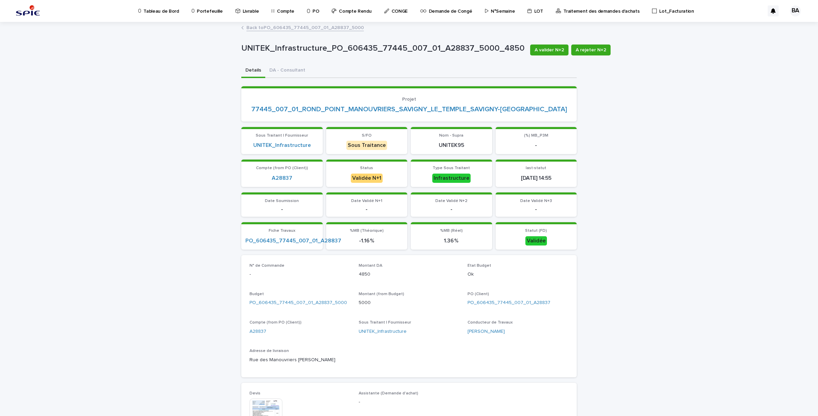
click at [540, 50] on span "A valider N+2" at bounding box center [549, 50] width 29 height 7
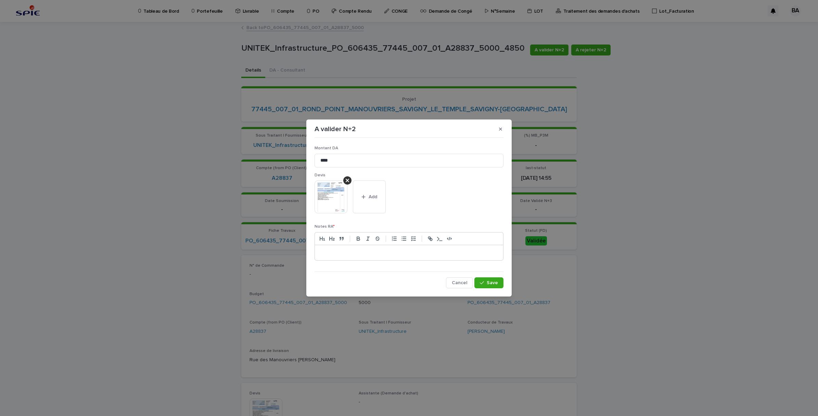
click at [387, 251] on p at bounding box center [409, 252] width 178 height 7
click at [493, 285] on button "Save" at bounding box center [488, 282] width 29 height 11
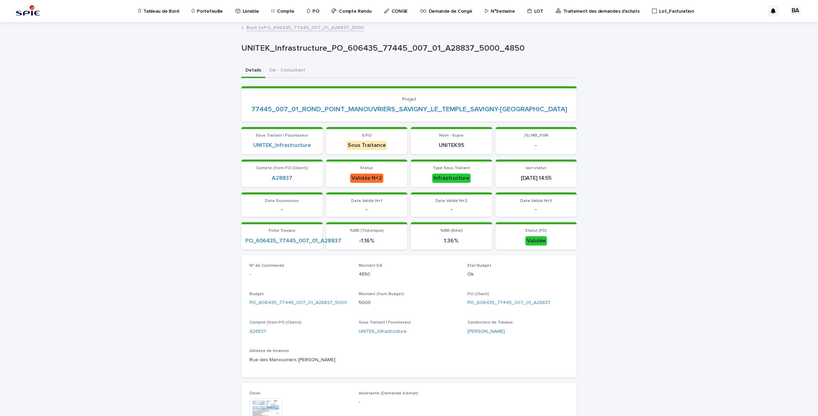
click at [287, 27] on link "Back to PO_606435_77445_007_01_A28837_5000" at bounding box center [304, 27] width 117 height 8
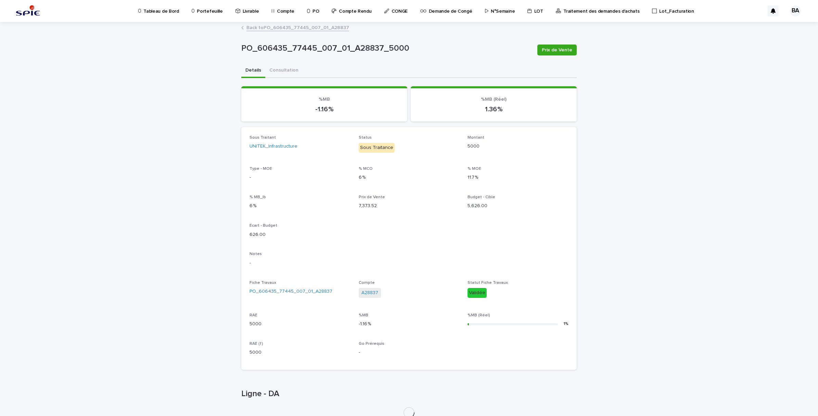
click at [261, 27] on link "Back to PO_606435_77445_007_01_A28837" at bounding box center [297, 27] width 103 height 8
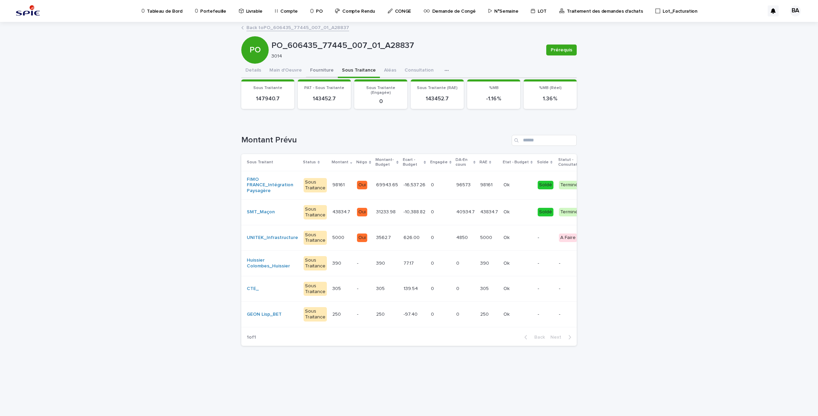
click at [320, 69] on button "Fourniture" at bounding box center [322, 71] width 32 height 14
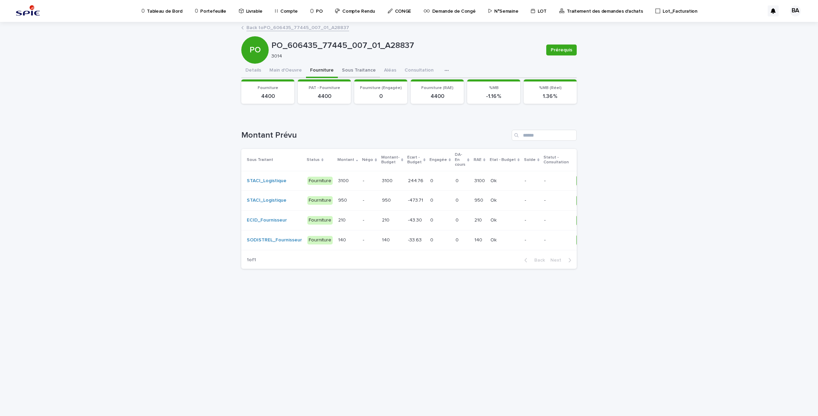
click at [354, 72] on button "Sous Traitance" at bounding box center [359, 71] width 42 height 14
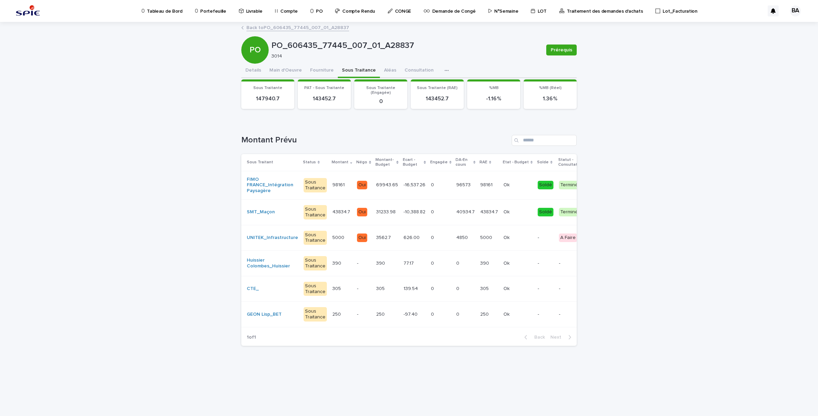
click at [263, 26] on link "Back to PO_606435_77445_007_01_A28837" at bounding box center [297, 27] width 103 height 8
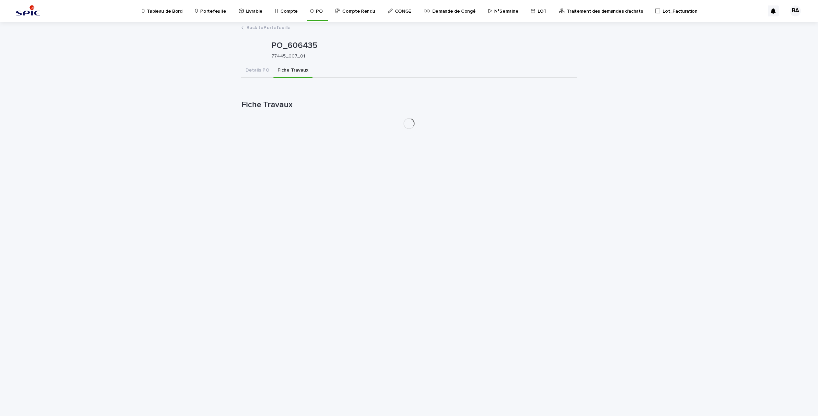
click at [263, 26] on link "Back to Portefeuille" at bounding box center [268, 27] width 44 height 8
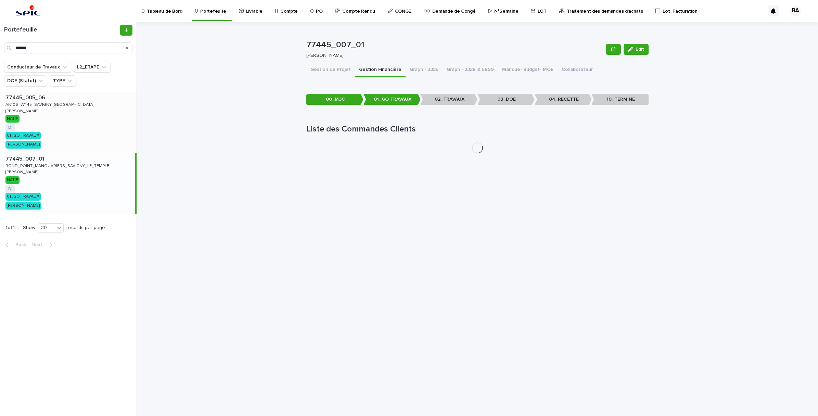
click at [56, 114] on div "77445_005_06 77445_005_06 AN106_77445_SAVIGNY-LE-TEMPLE AN106_77445_SAVIGNY-LE-…" at bounding box center [68, 122] width 137 height 61
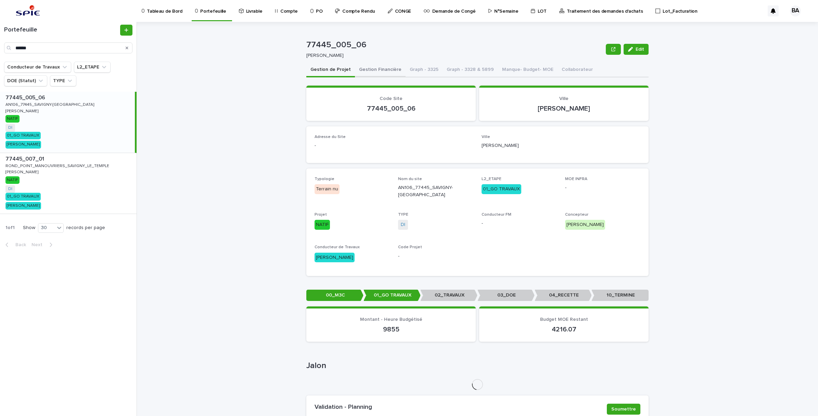
click at [382, 71] on button "Gestion Financière" at bounding box center [380, 70] width 51 height 14
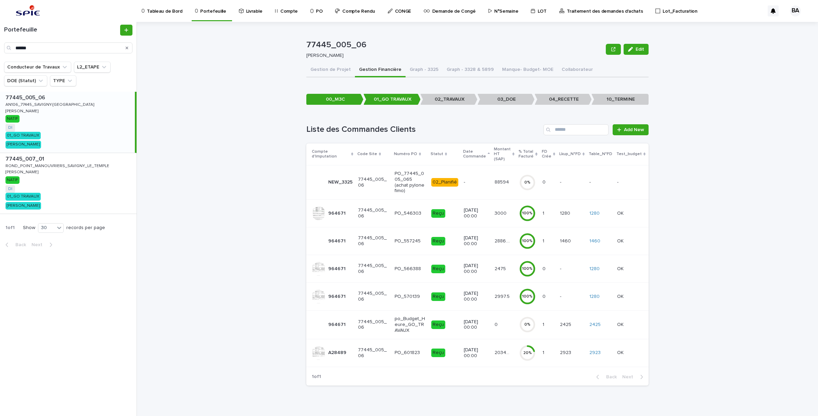
click at [495, 355] on td "203410.65 203410.65" at bounding box center [504, 353] width 25 height 28
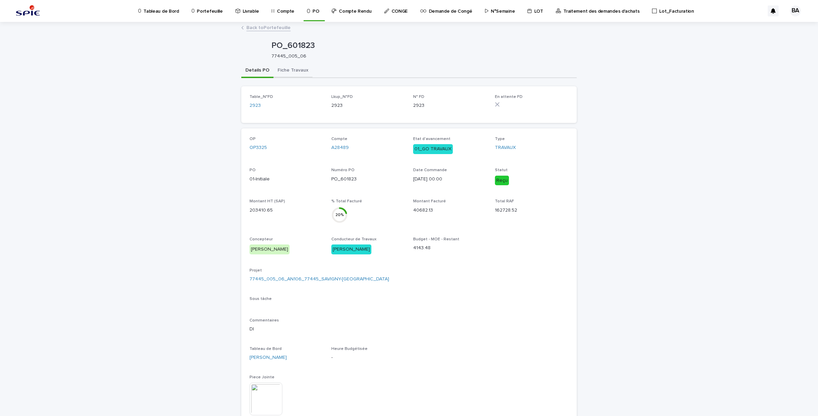
click at [294, 64] on button "Fiche Travaux" at bounding box center [292, 71] width 39 height 14
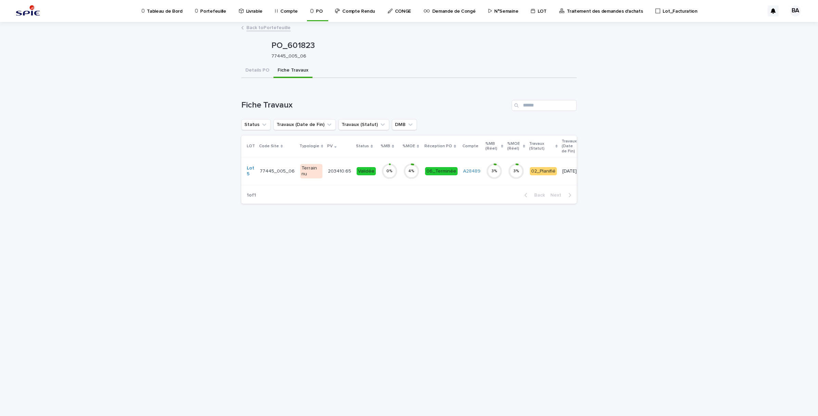
click at [413, 182] on td "4 %" at bounding box center [411, 171] width 22 height 28
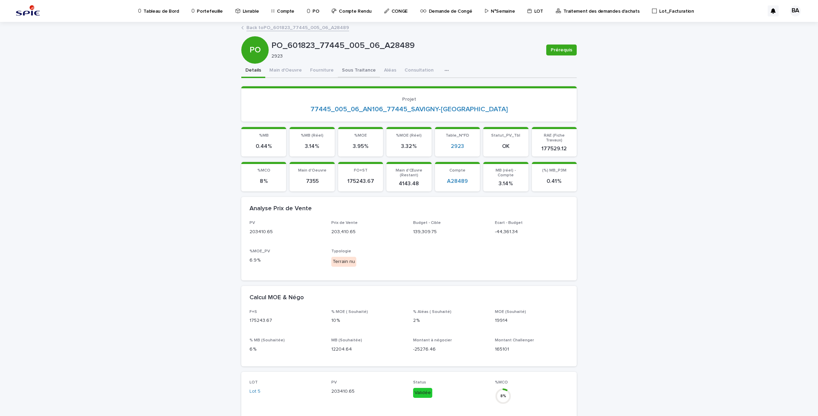
click at [362, 71] on button "Sous Traitance" at bounding box center [359, 71] width 42 height 14
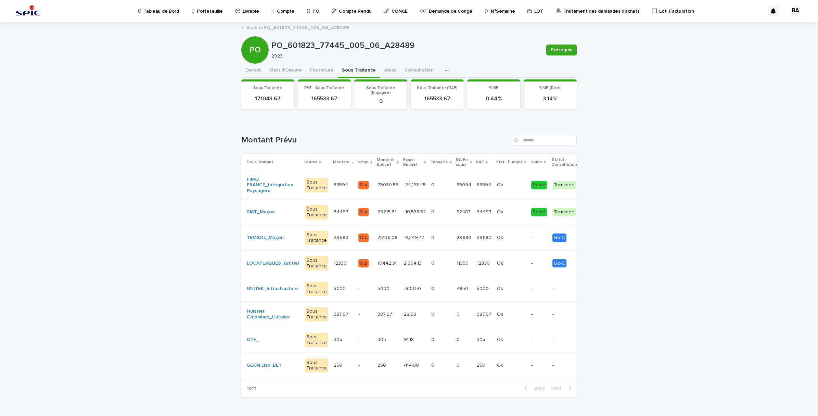
click at [457, 291] on div "4850 4850" at bounding box center [464, 288] width 15 height 11
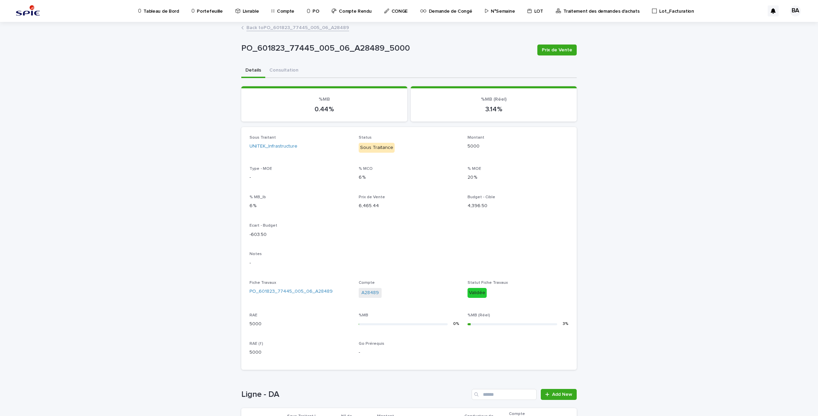
click at [266, 31] on div "Back to PO_601823_77445_005_06_A28489" at bounding box center [409, 28] width 342 height 10
click at [255, 26] on link "Back to PO_601823_77445_005_06_A28489" at bounding box center [297, 27] width 103 height 8
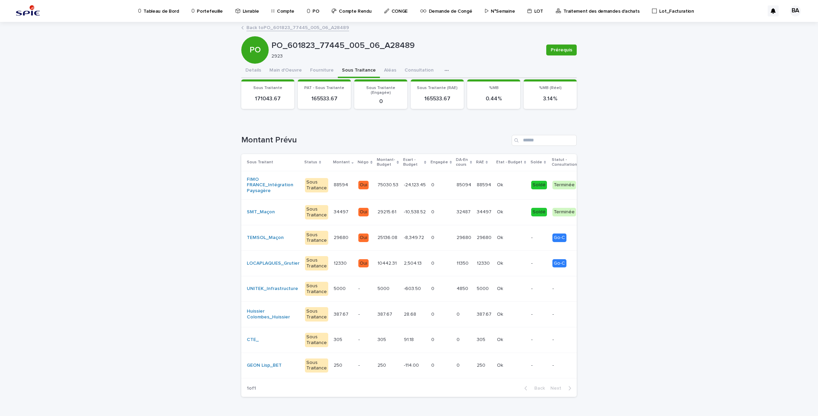
click at [457, 266] on div "11350 11350" at bounding box center [464, 263] width 15 height 11
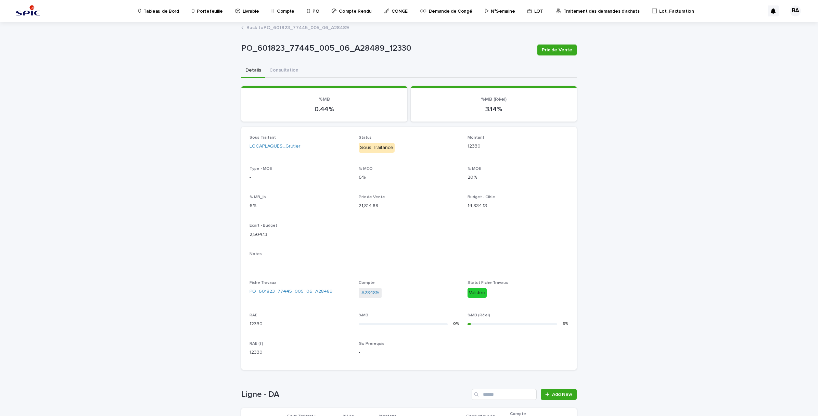
click at [255, 27] on link "Back to PO_601823_77445_005_06_A28489" at bounding box center [297, 27] width 103 height 8
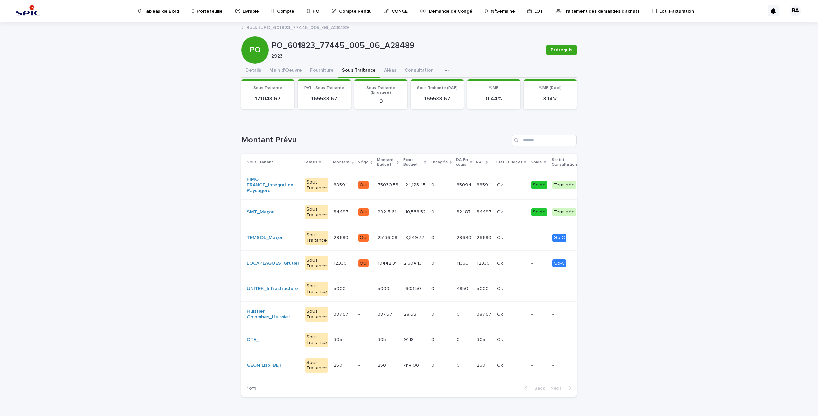
click at [457, 240] on p "29680" at bounding box center [465, 236] width 16 height 7
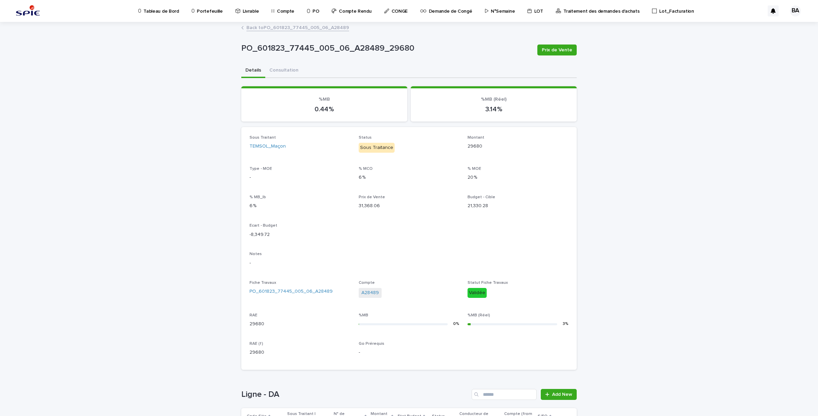
click at [266, 26] on link "Back to PO_601823_77445_005_06_A28489" at bounding box center [297, 27] width 103 height 8
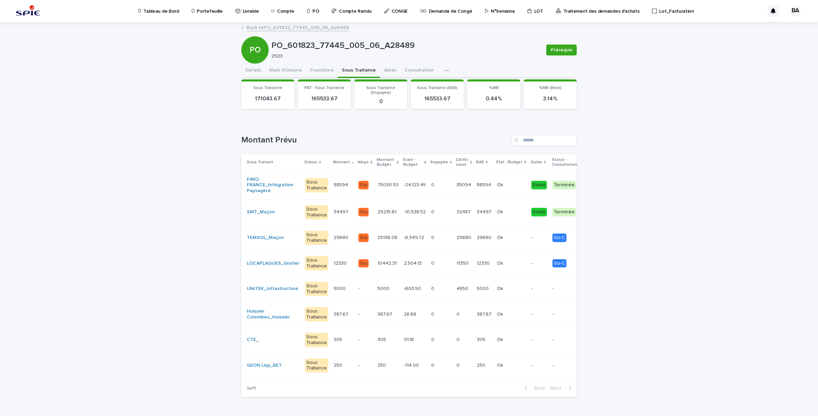
click at [454, 217] on td "32487 32487" at bounding box center [464, 212] width 20 height 26
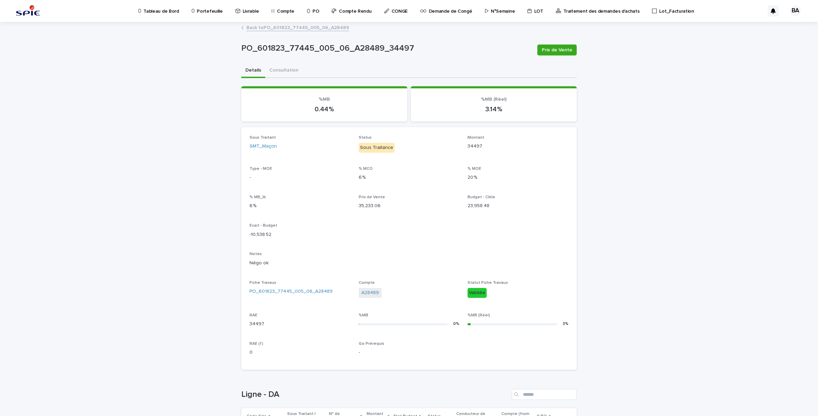
click at [278, 26] on link "Back to PO_601823_77445_005_06_A28489" at bounding box center [297, 27] width 103 height 8
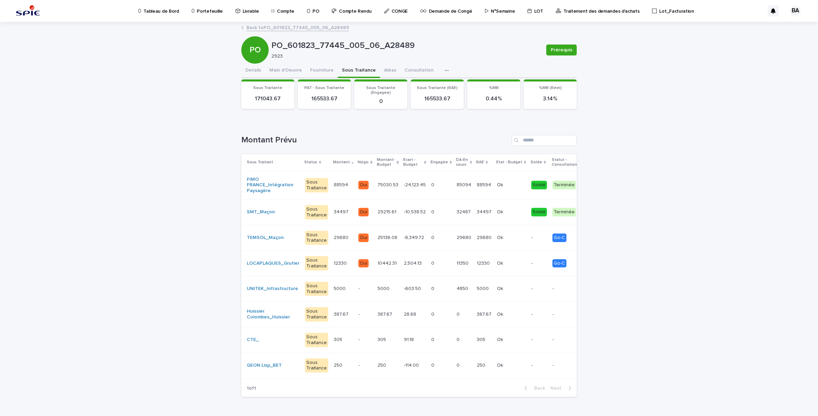
click at [477, 189] on div "88594 88594" at bounding box center [484, 184] width 15 height 11
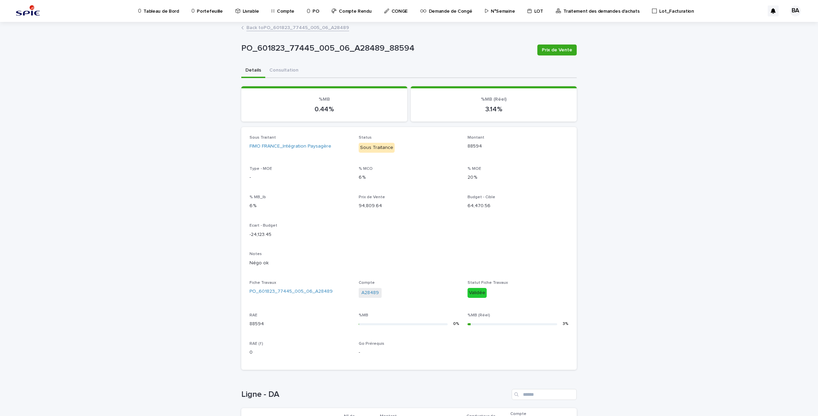
click at [257, 25] on link "Back to PO_601823_77445_005_06_A28489" at bounding box center [297, 27] width 103 height 8
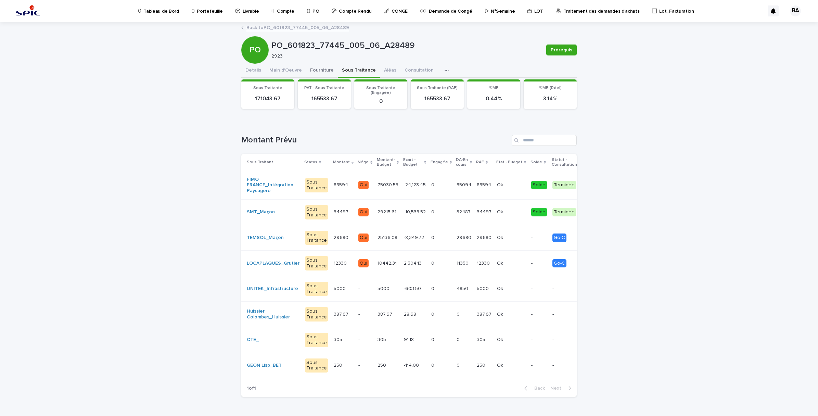
click at [316, 69] on button "Fourniture" at bounding box center [322, 71] width 32 height 14
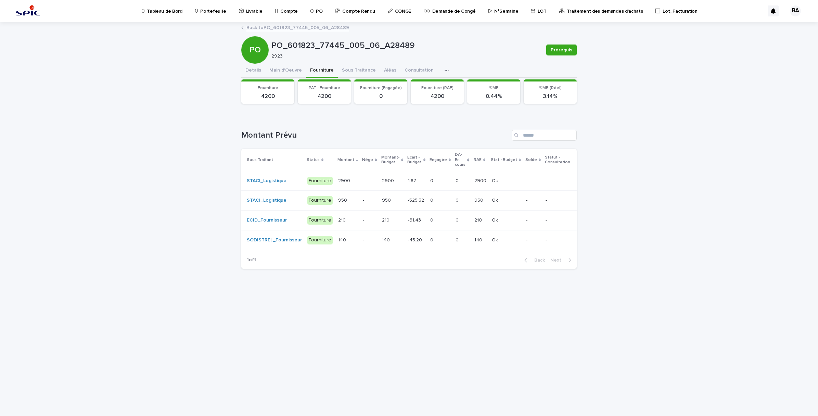
click at [251, 28] on link "Back to PO_601823_77445_005_06_A28489" at bounding box center [297, 27] width 103 height 8
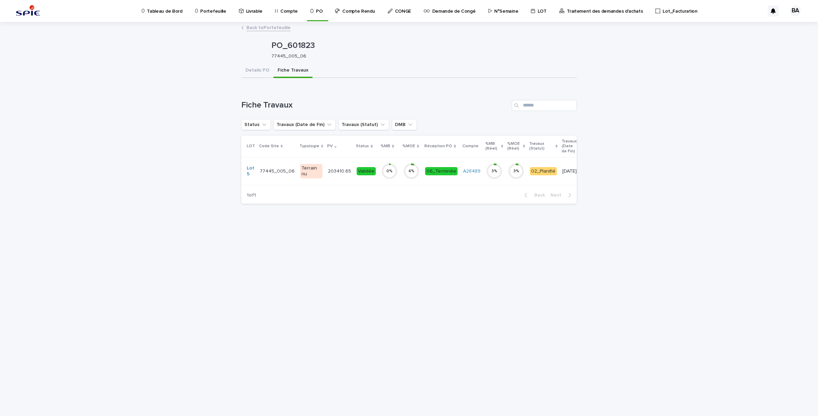
click at [251, 28] on link "Back to Portefeuille" at bounding box center [268, 27] width 44 height 8
